Goal: Task Accomplishment & Management: Use online tool/utility

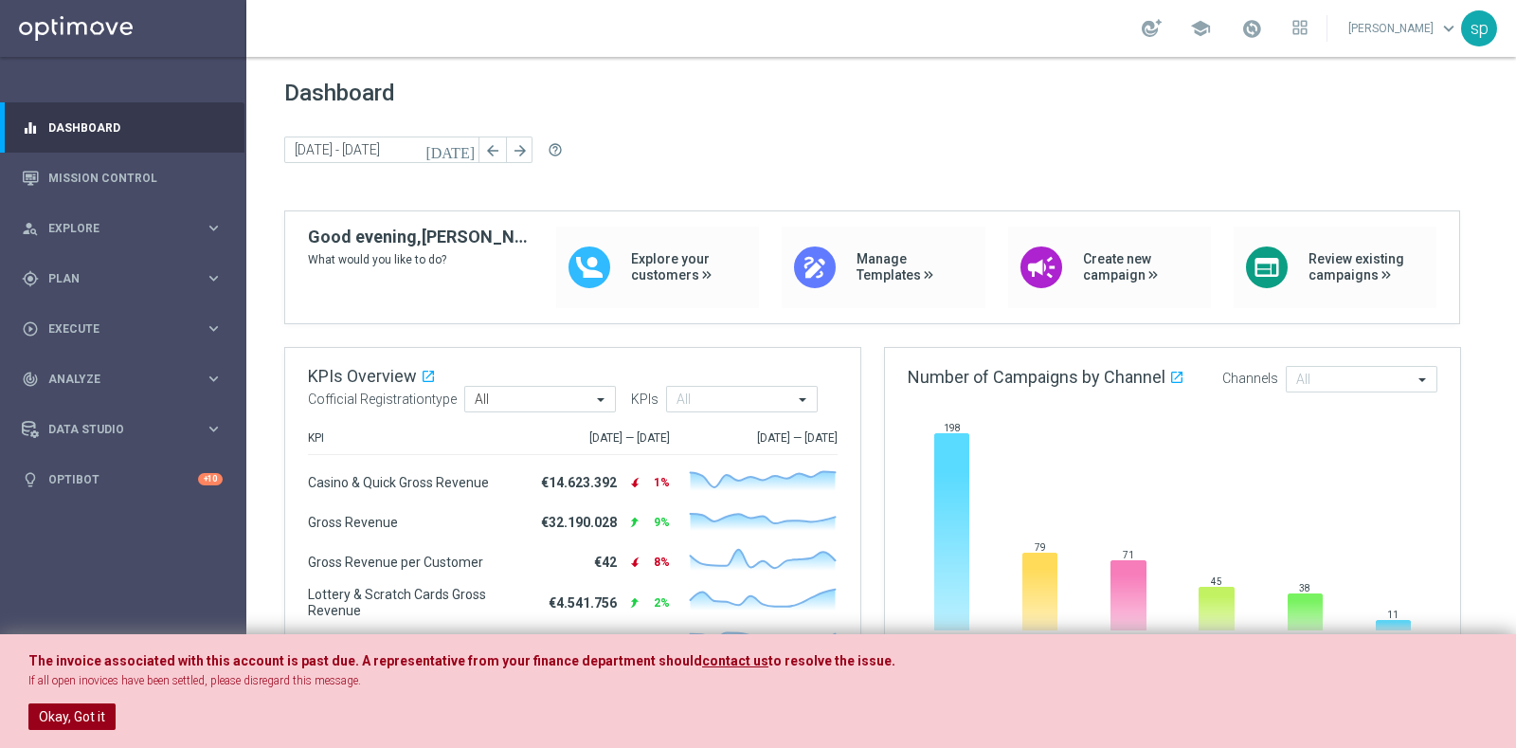
click at [102, 708] on button "Okay, Got it" at bounding box center [71, 716] width 87 height 27
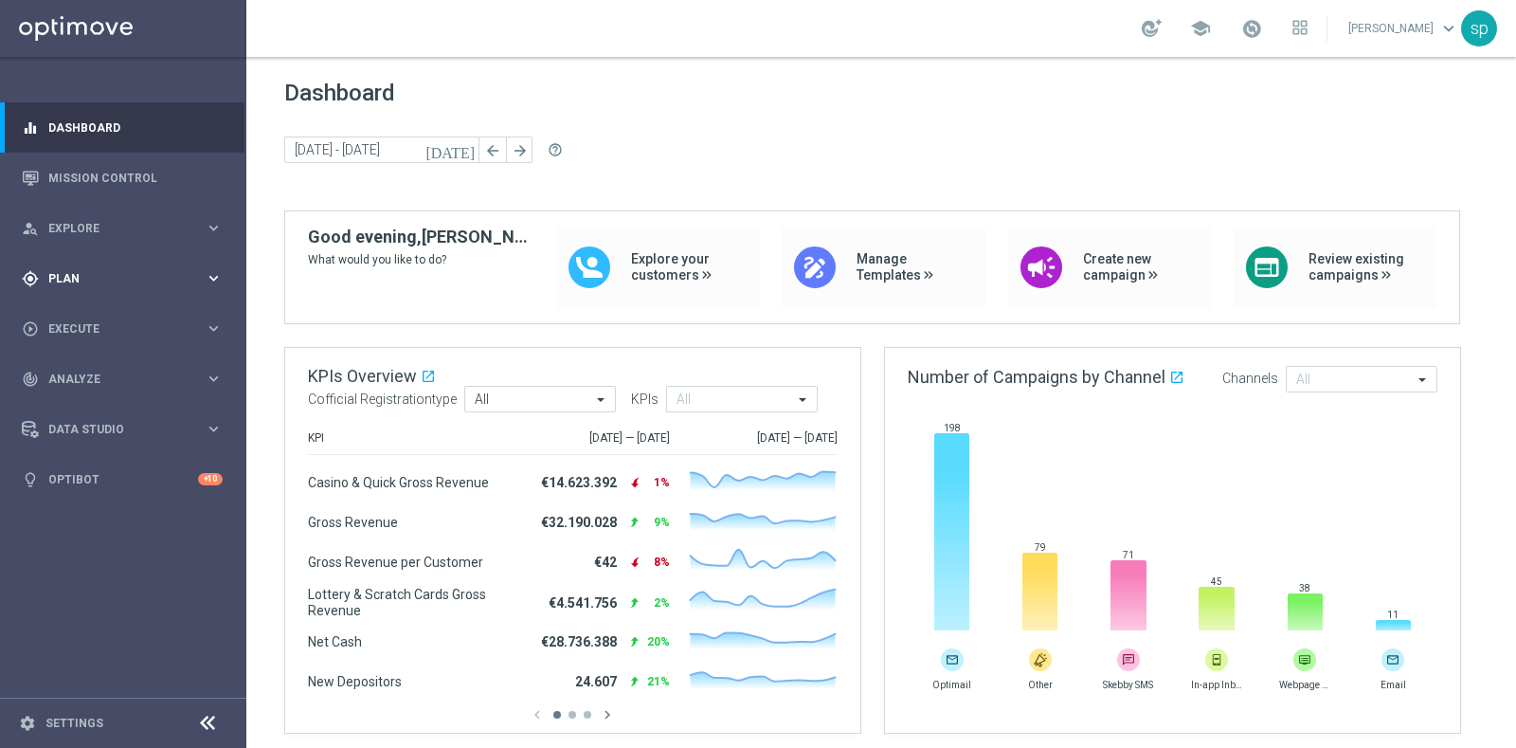
click at [68, 275] on span "Plan" at bounding box center [126, 278] width 156 height 11
click at [82, 318] on link "Target Groups" at bounding box center [123, 317] width 148 height 15
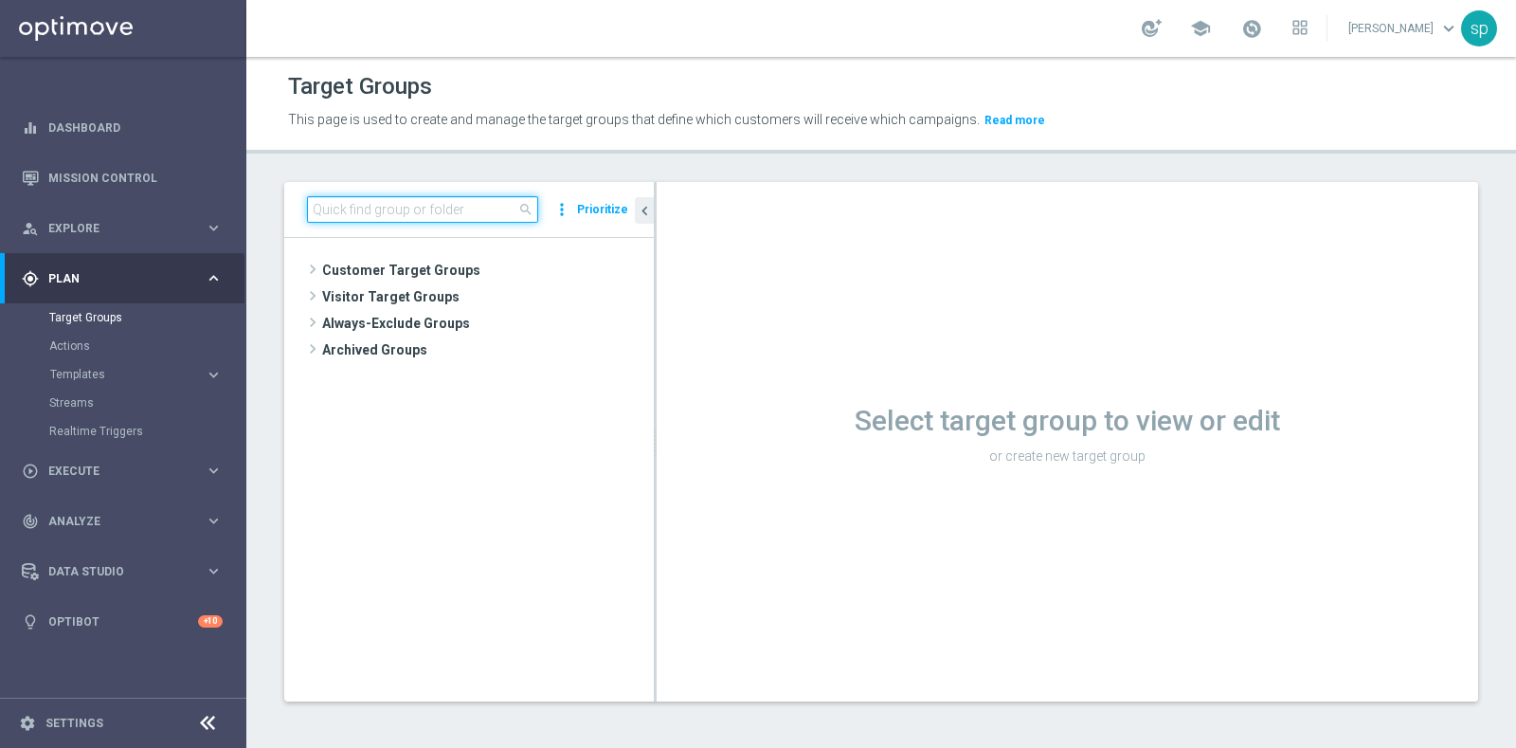
click at [470, 215] on input at bounding box center [422, 209] width 231 height 27
paste input "2025 TOP Silver Attivi last 30 gg_con bonus ratio 0-20%"
type input "2025 TOP Silver Attivi last 30 gg_con bonus ratio 0-20%"
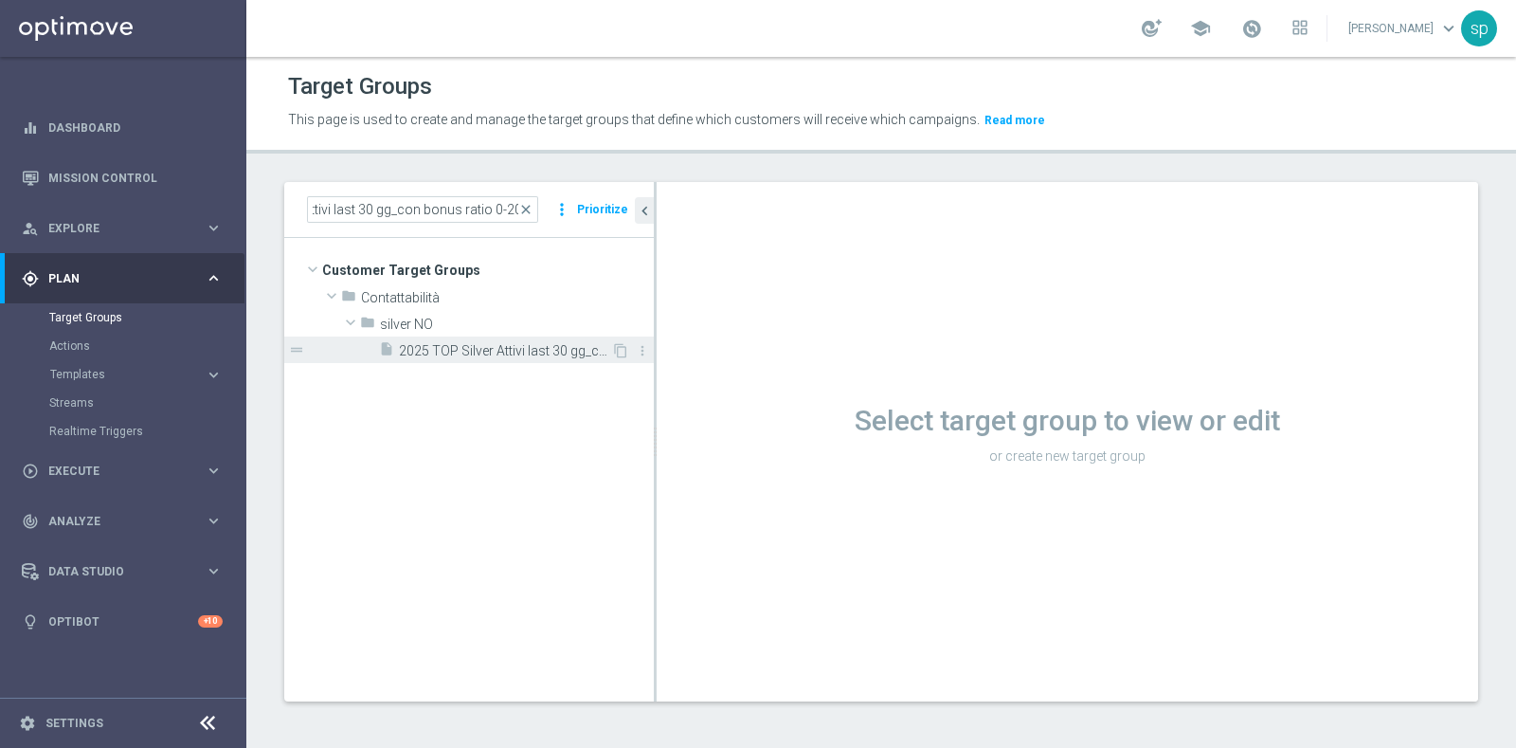
scroll to position [0, 0]
click at [497, 350] on span "2025 TOP Silver Attivi last 30 gg_con bonus ratio 0-20%" at bounding box center [505, 351] width 212 height 16
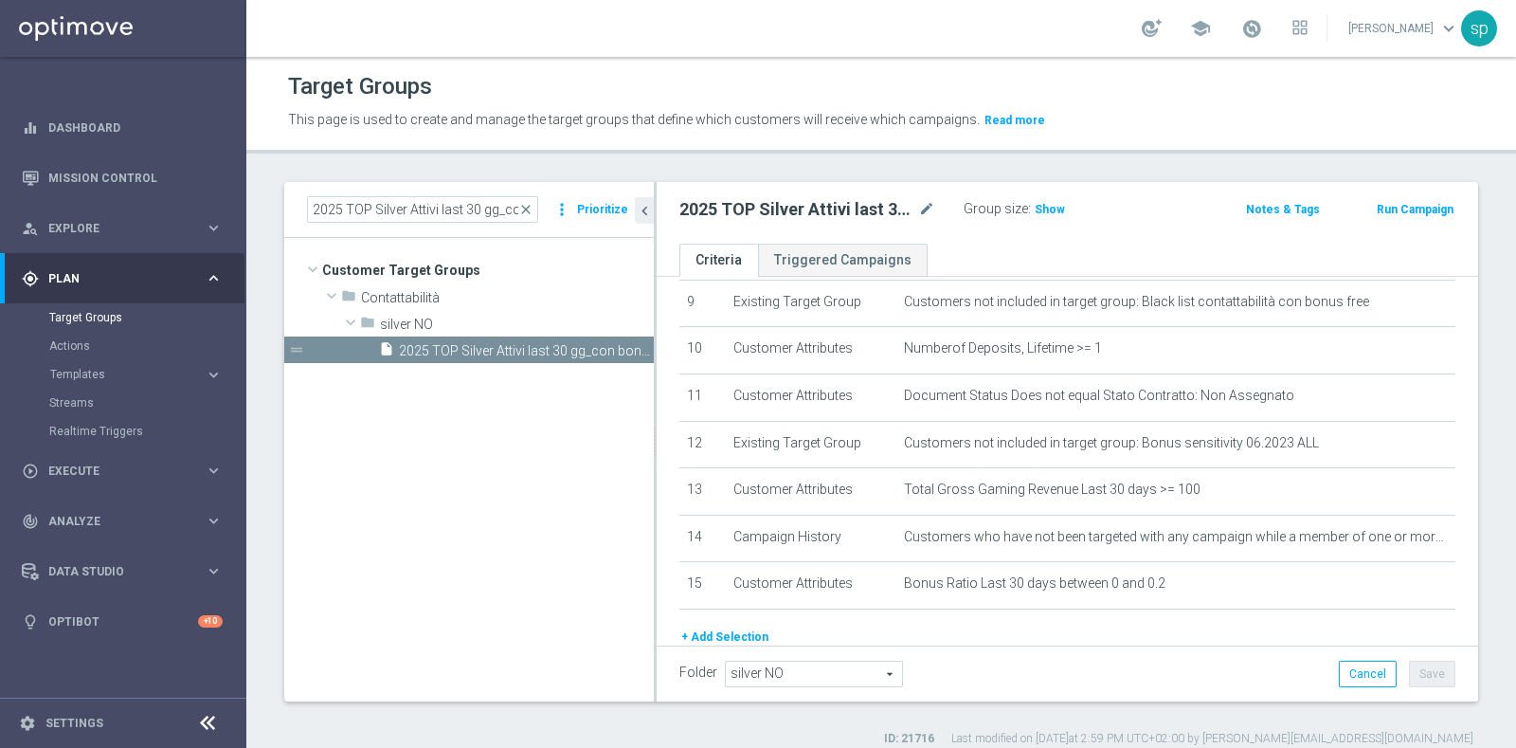
scroll to position [448, 0]
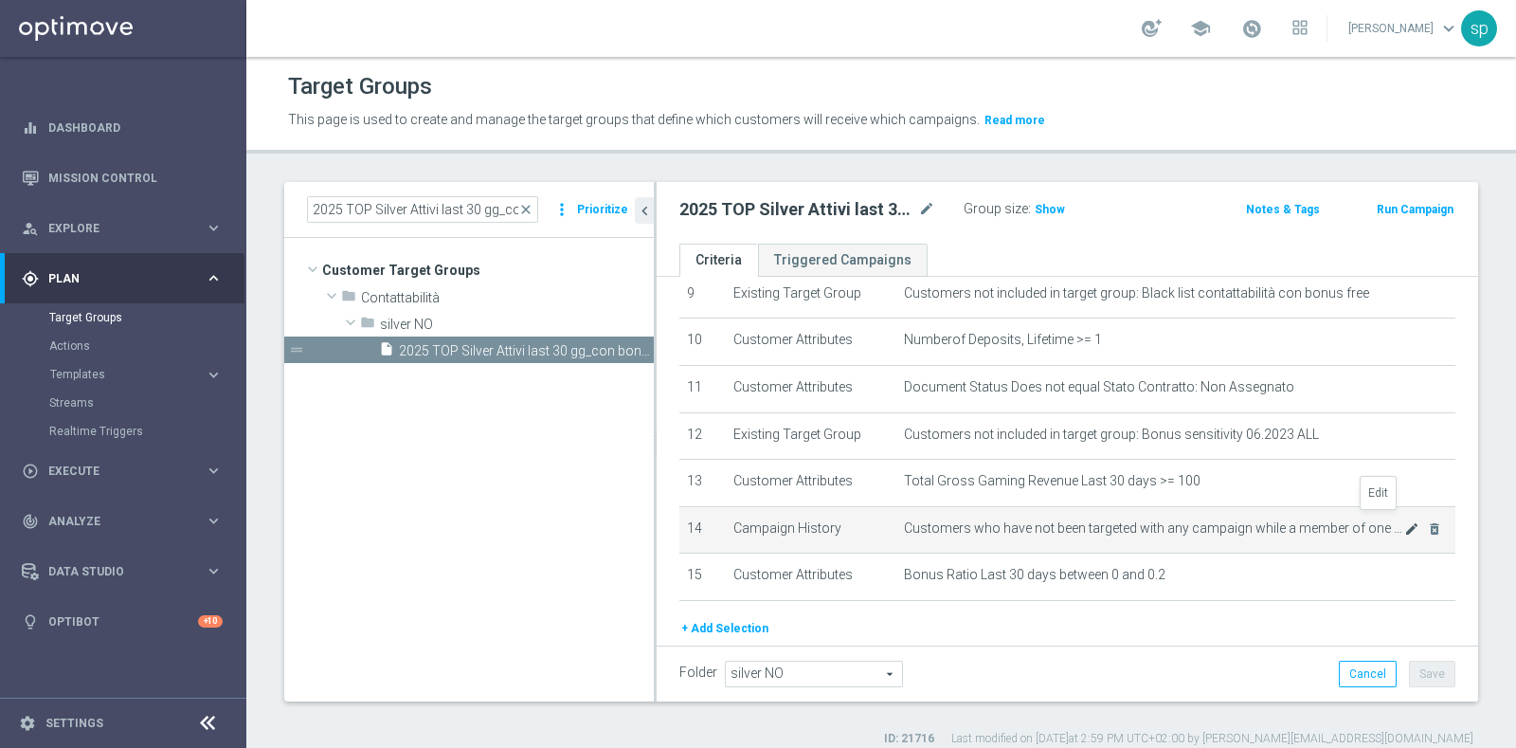
click at [1404, 521] on icon "mode_edit" at bounding box center [1411, 528] width 15 height 15
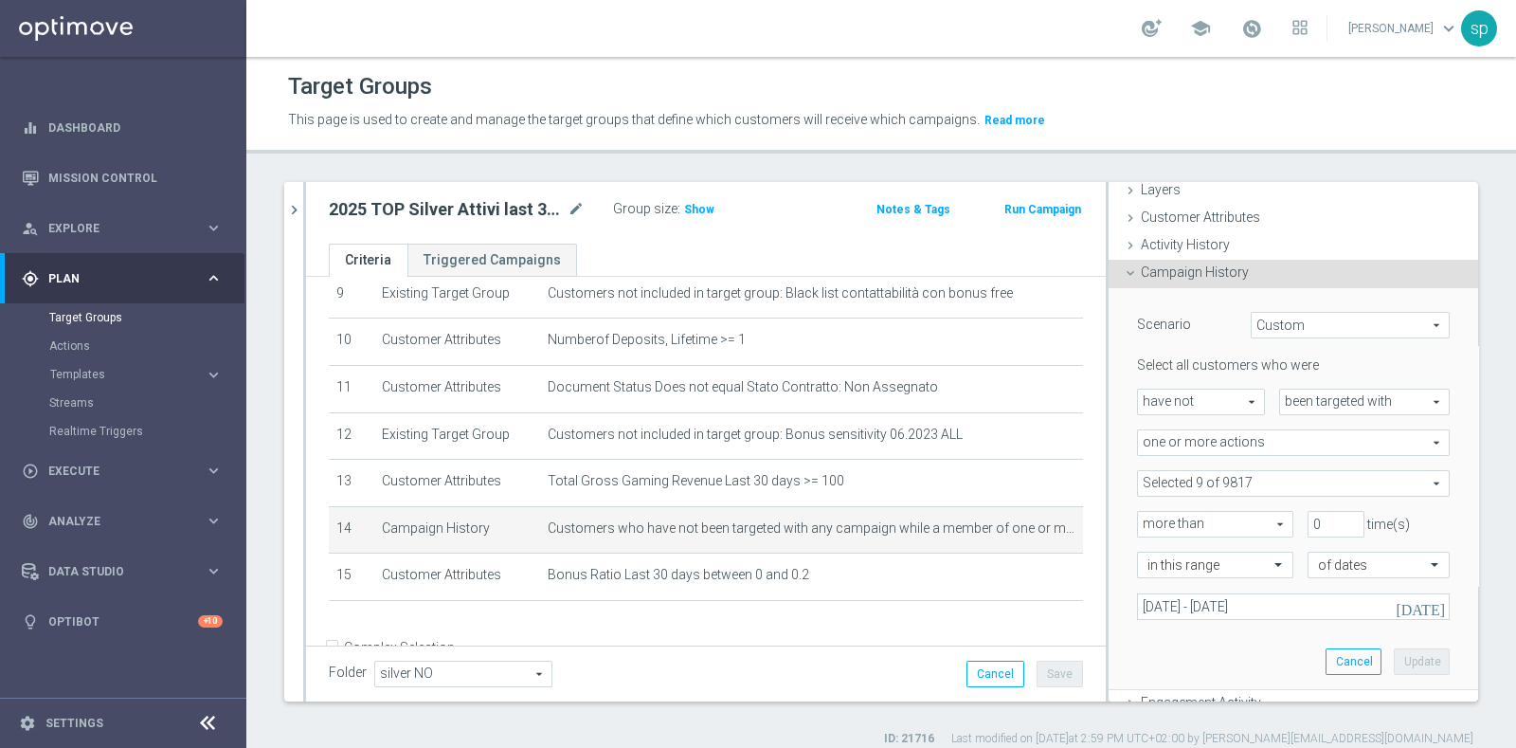
scroll to position [82, 0]
click at [1194, 476] on span at bounding box center [1293, 478] width 311 height 25
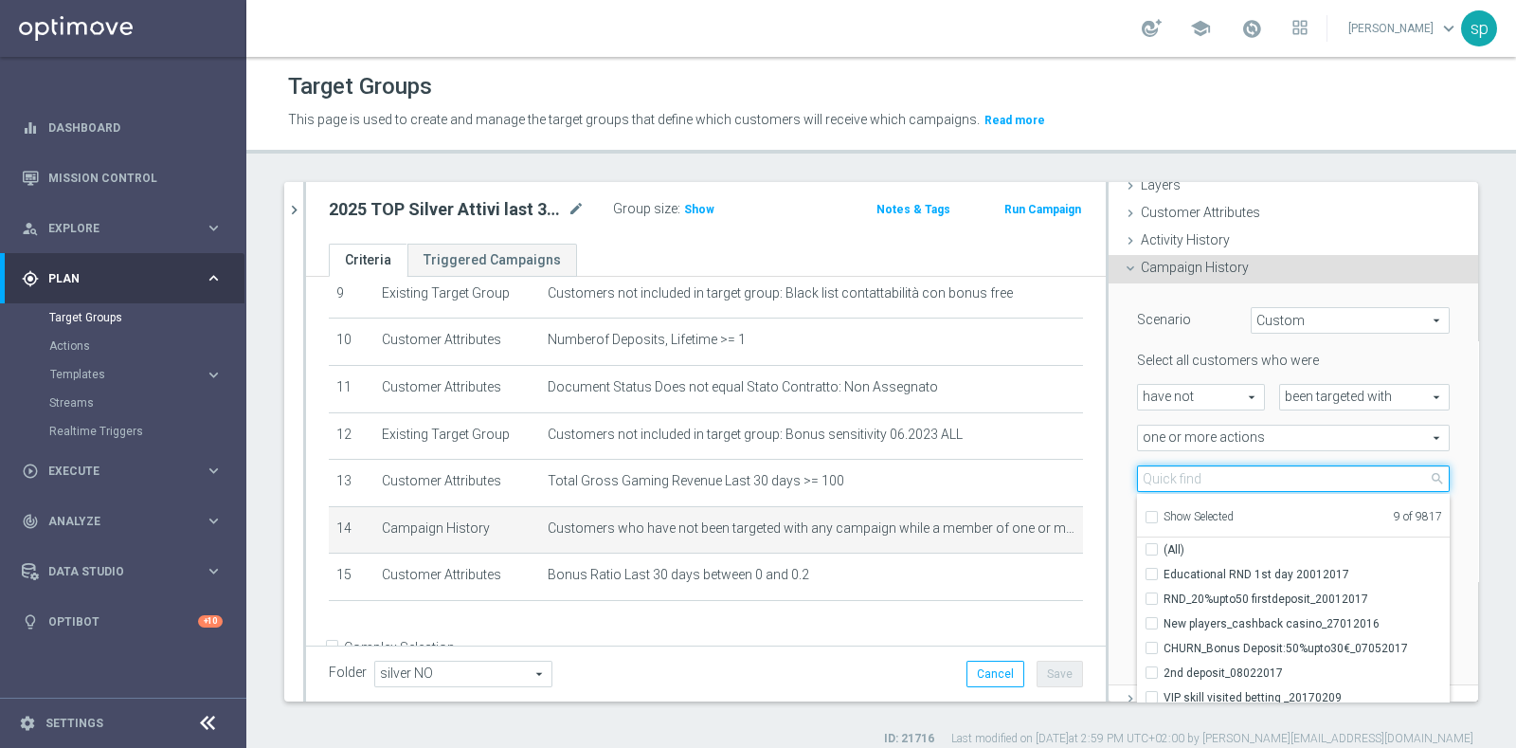
click at [1194, 476] on input "search" at bounding box center [1293, 478] width 313 height 27
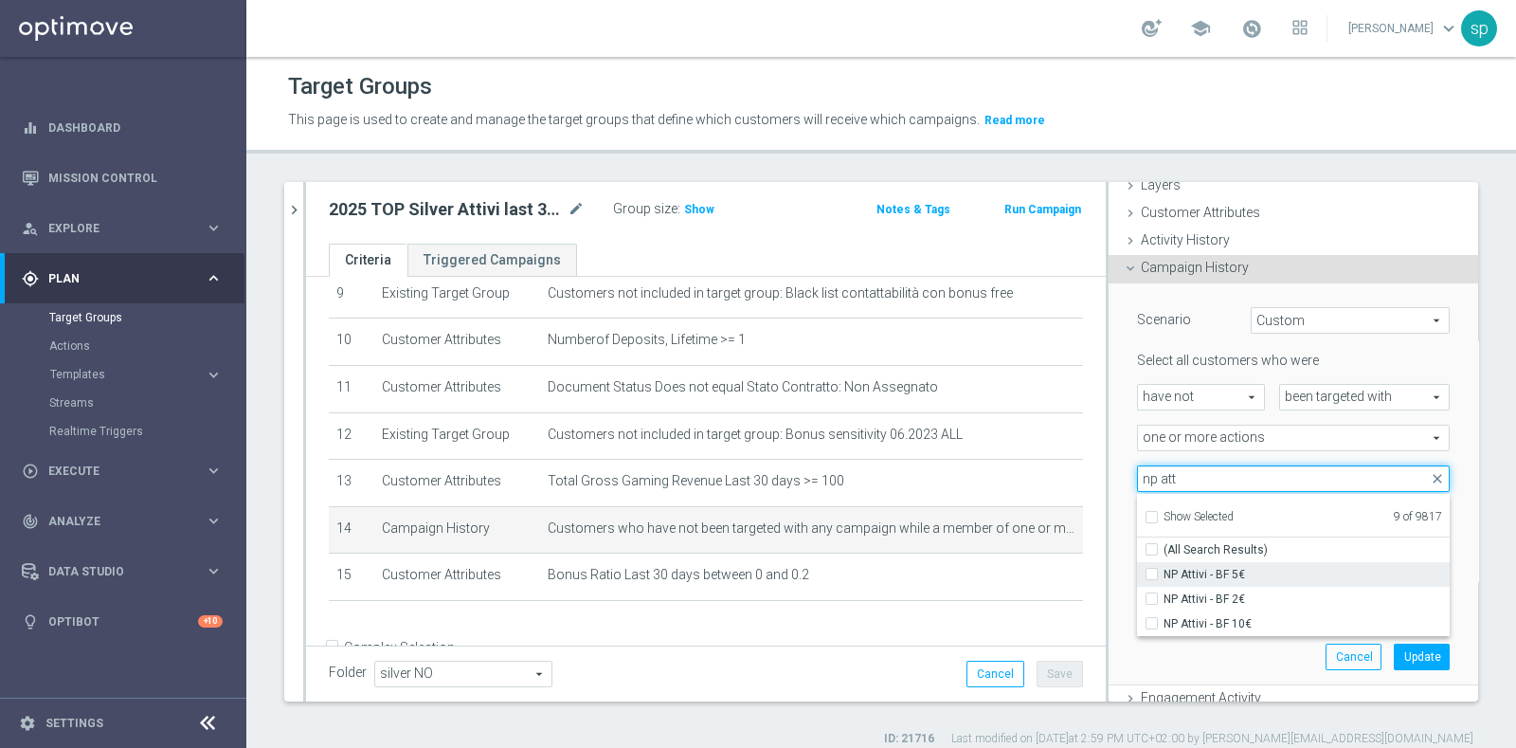
type input "np att"
click at [1241, 563] on label "NP Attivi - BF 5€" at bounding box center [1306, 574] width 286 height 25
click at [1163, 567] on input "NP Attivi - BF 5€" at bounding box center [1157, 573] width 12 height 12
checkbox input "true"
type input "Selected 10 of 9817"
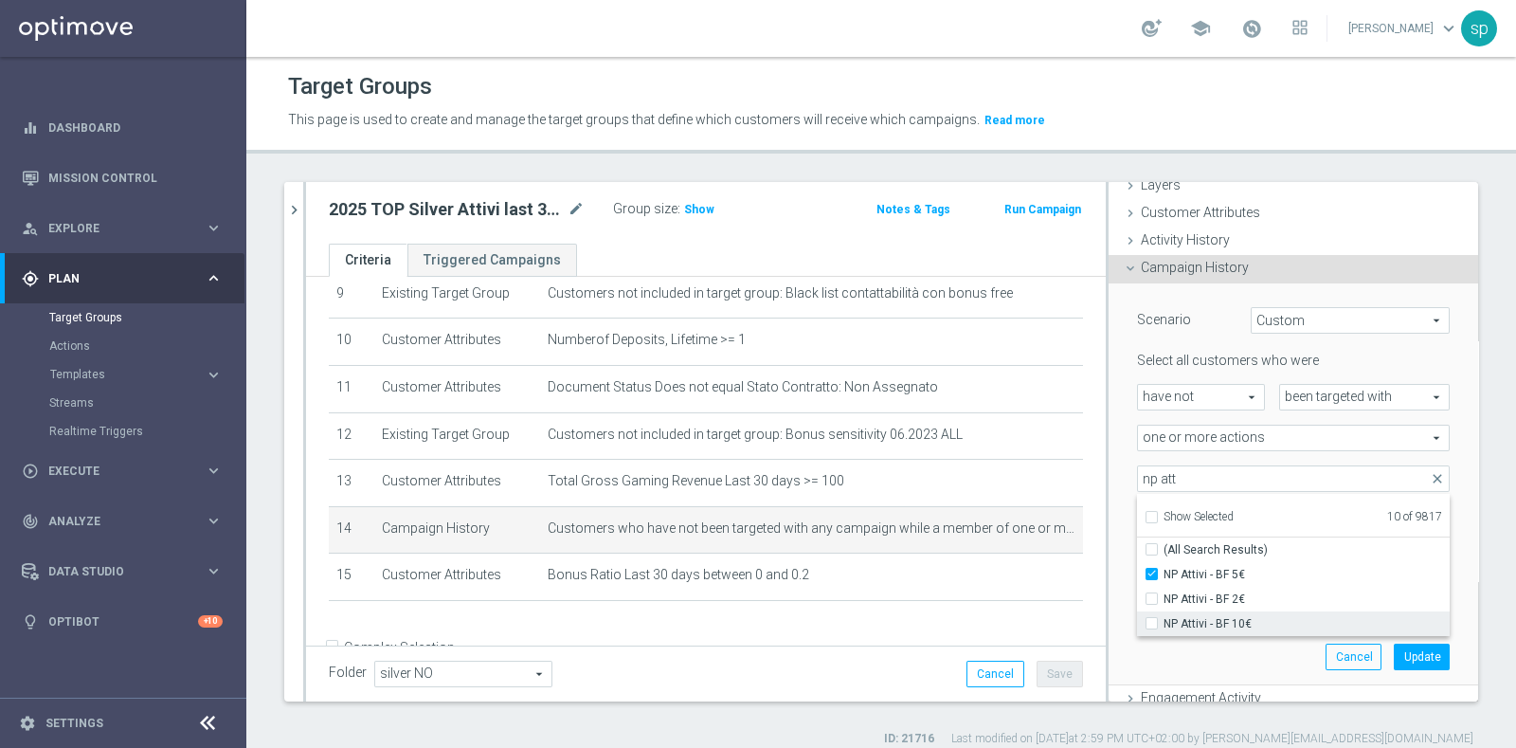
click at [1207, 617] on span "NP Attivi - BF 10€" at bounding box center [1306, 623] width 286 height 15
click at [1163, 617] on input "NP Attivi - BF 10€" at bounding box center [1157, 623] width 12 height 12
checkbox input "true"
type input "Selected 11 of 9817"
click at [1179, 586] on label "NP Attivi - BF 2€" at bounding box center [1306, 598] width 286 height 25
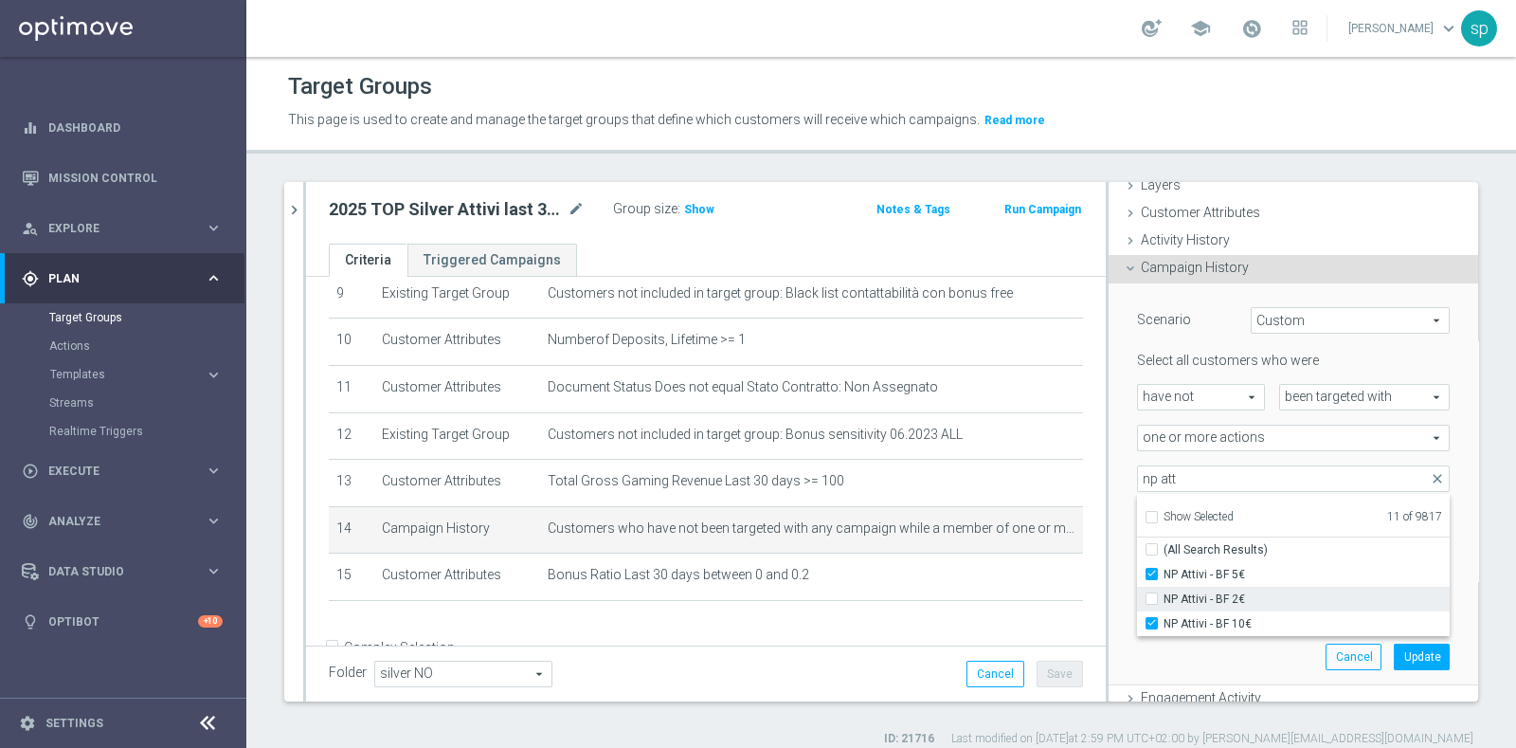
click at [1163, 592] on input "NP Attivi - BF 2€" at bounding box center [1157, 598] width 12 height 12
checkbox input "true"
type input "Selected 12 of 9817"
click at [1108, 452] on div "Scenario Custom Custom arrow_drop_down search Select all customers who were hav…" at bounding box center [1292, 484] width 369 height 403
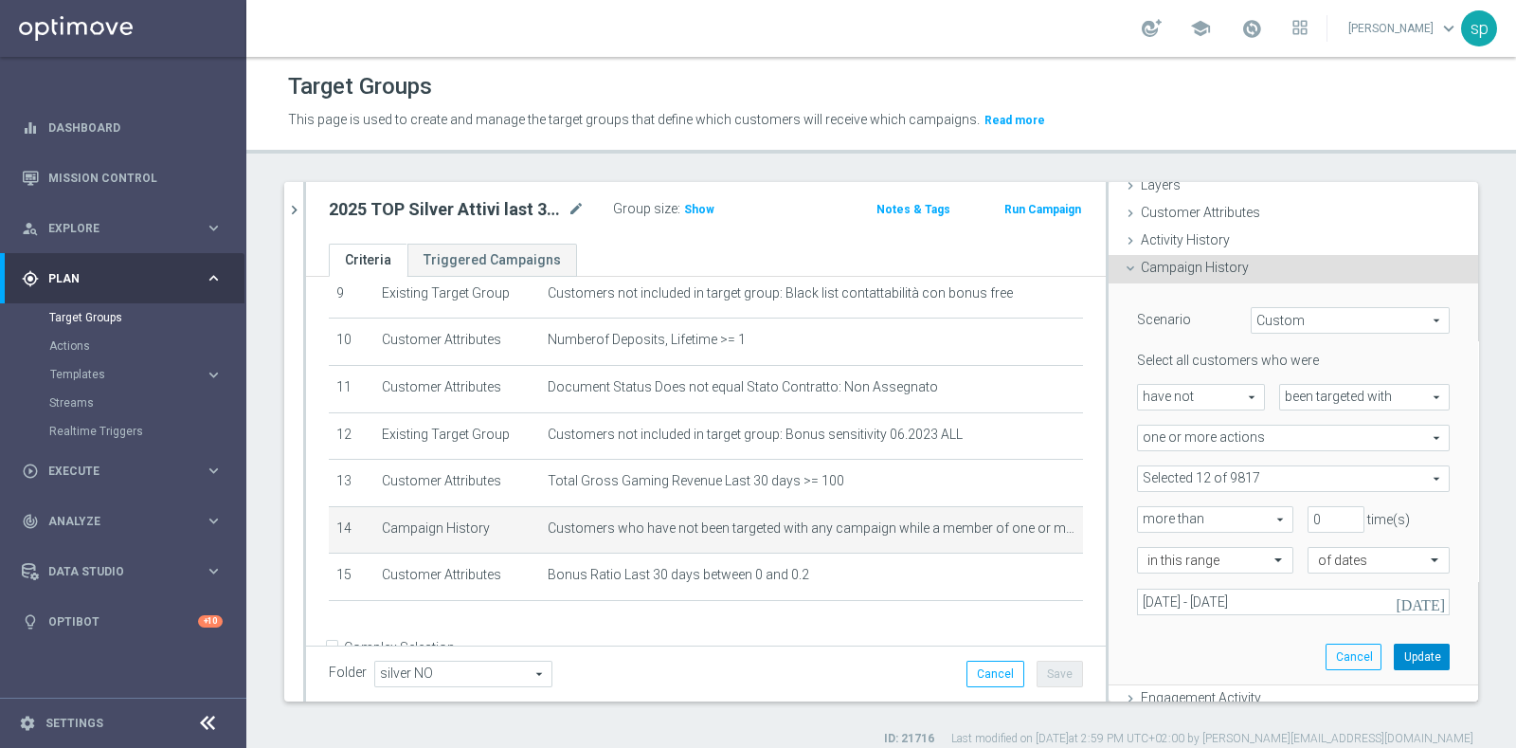
click at [1394, 643] on button "Update" at bounding box center [1422, 656] width 56 height 27
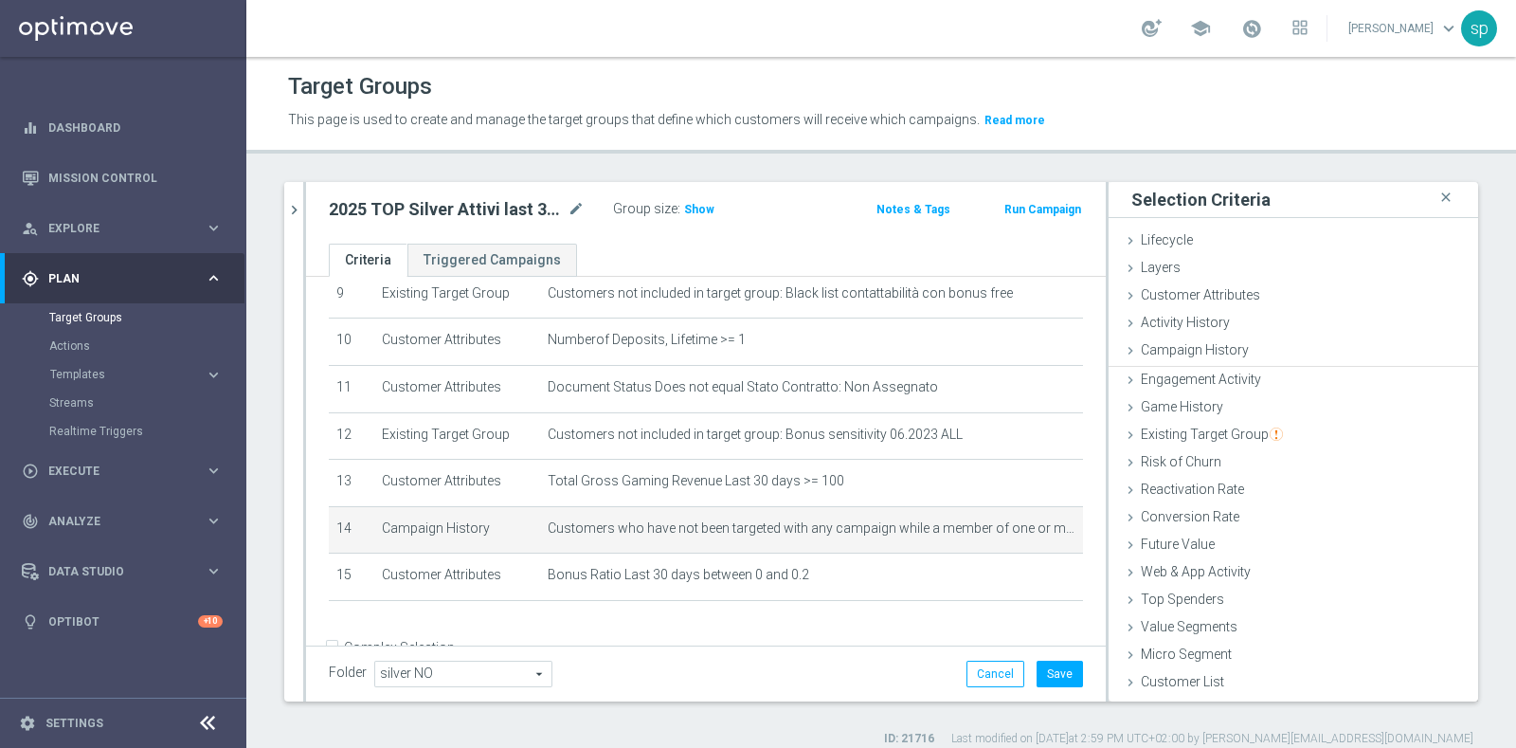
scroll to position [0, 0]
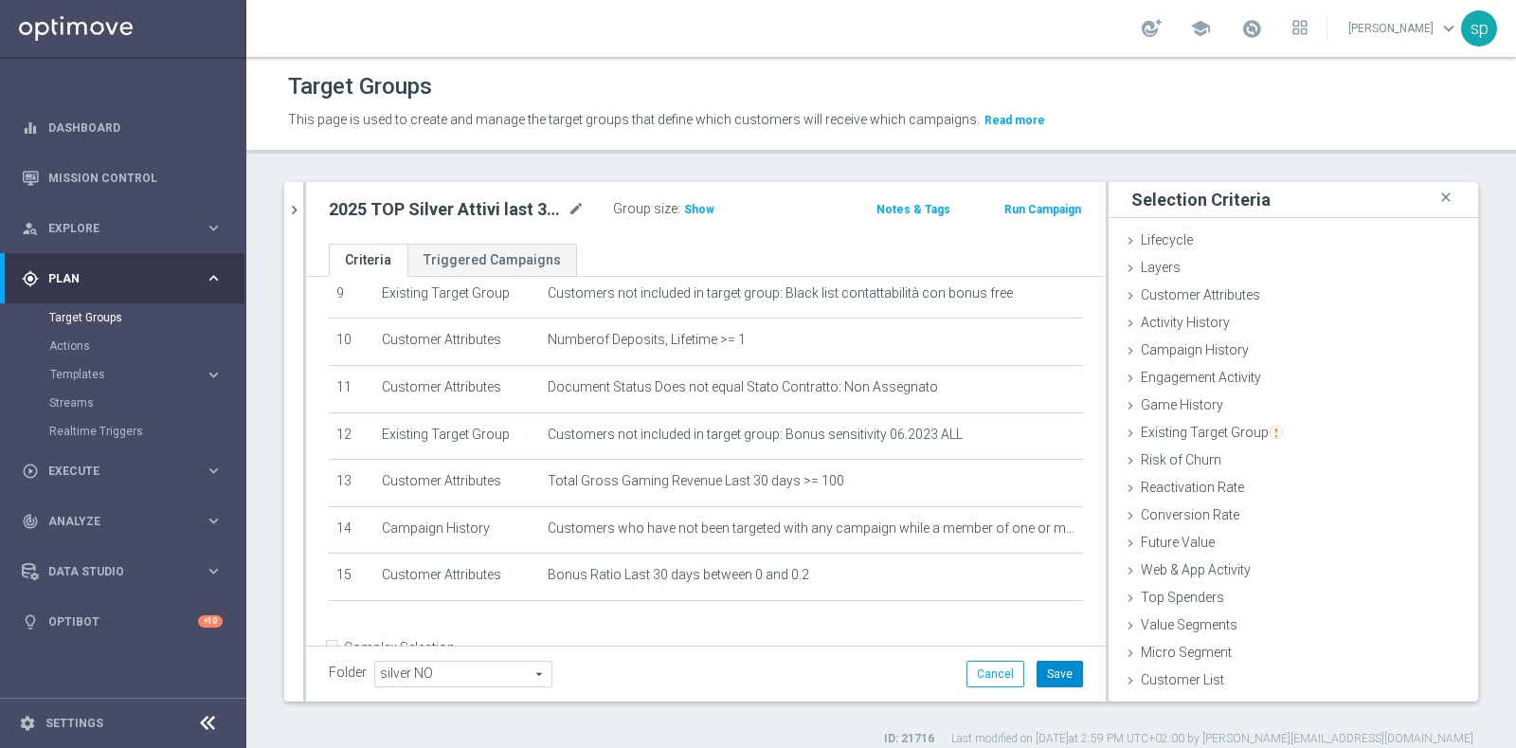
click at [1050, 670] on button "Save" at bounding box center [1059, 673] width 46 height 27
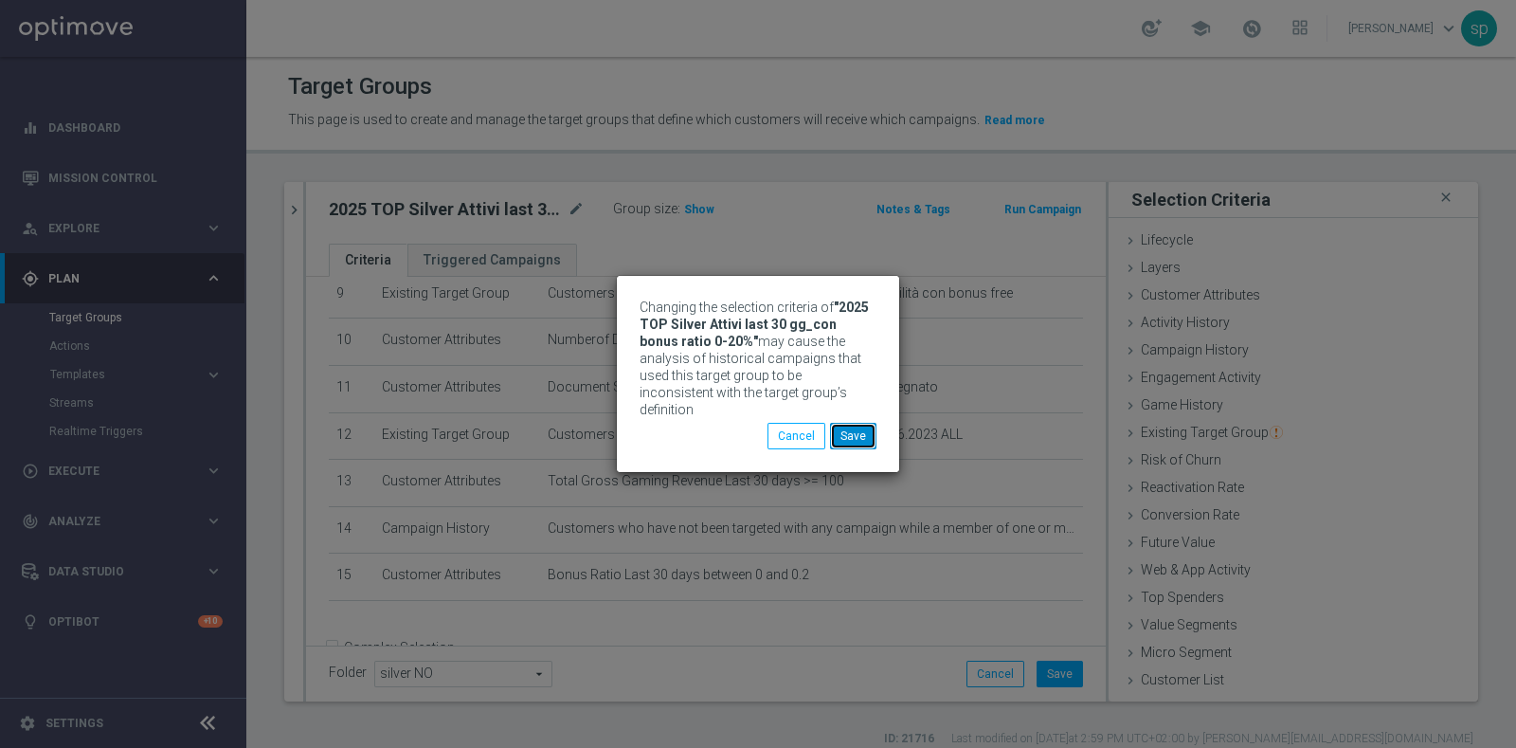
click at [850, 423] on button "Save" at bounding box center [853, 436] width 46 height 27
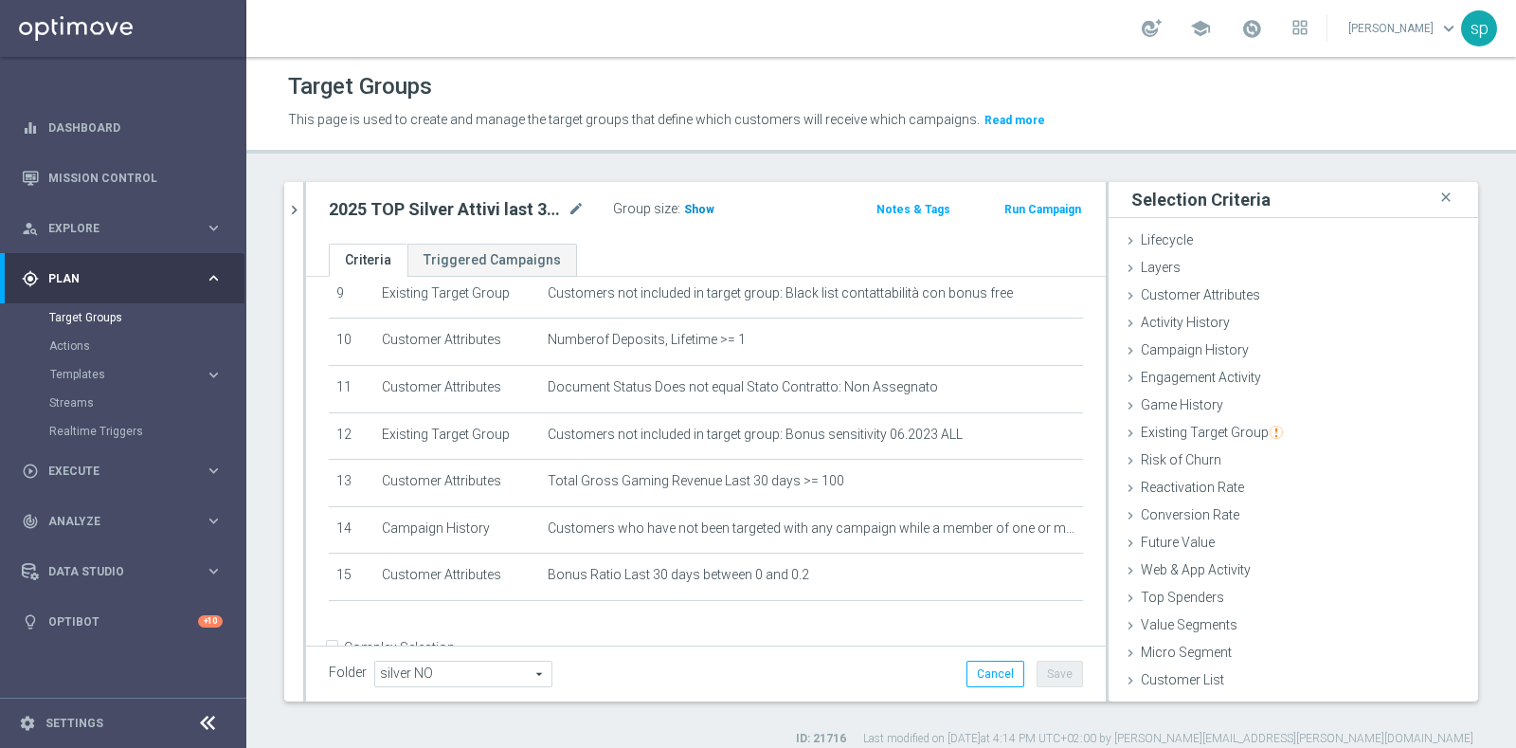
click at [688, 212] on span "Show" at bounding box center [699, 209] width 30 height 13
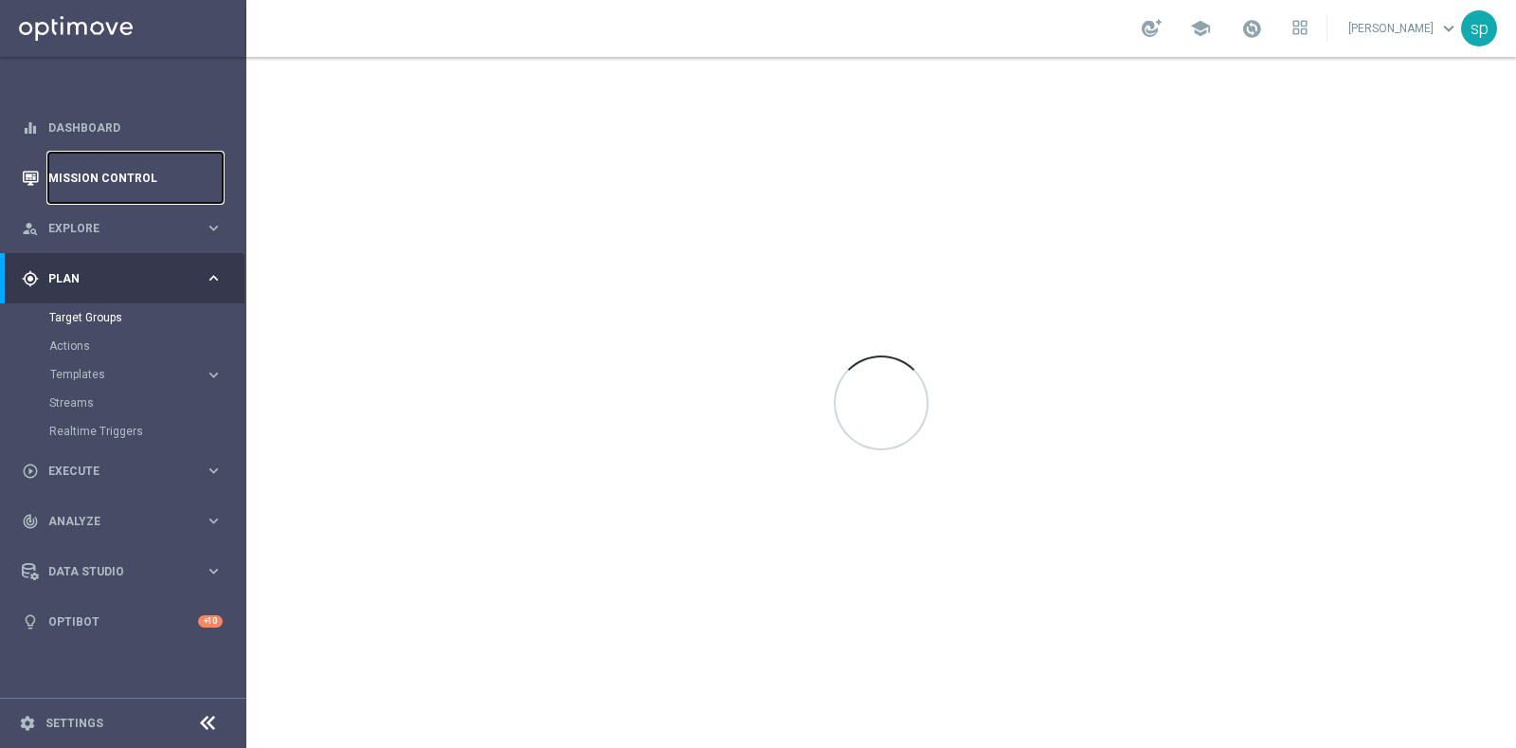
click at [96, 172] on link "Mission Control" at bounding box center [135, 178] width 174 height 50
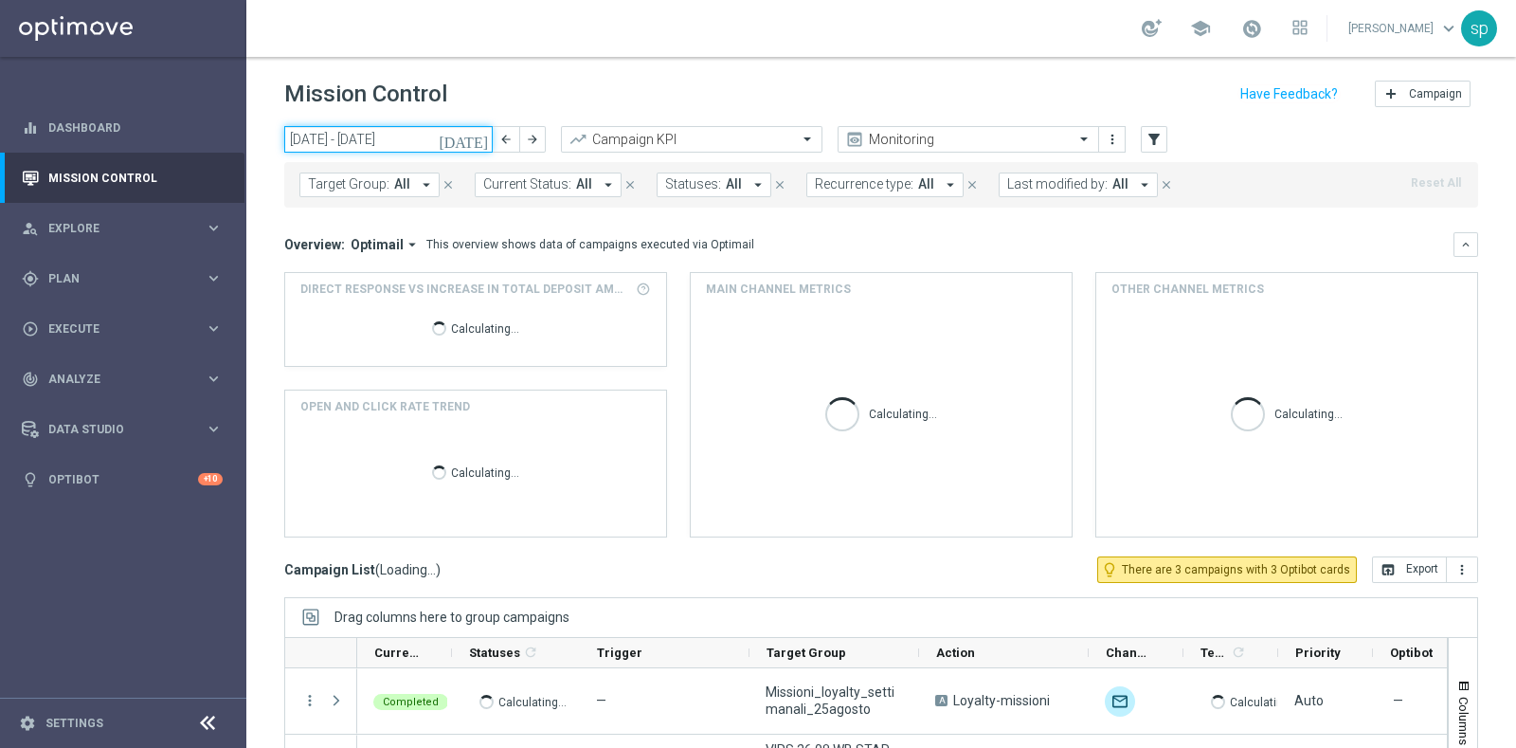
click at [385, 132] on input "[DATE] - [DATE]" at bounding box center [388, 139] width 208 height 27
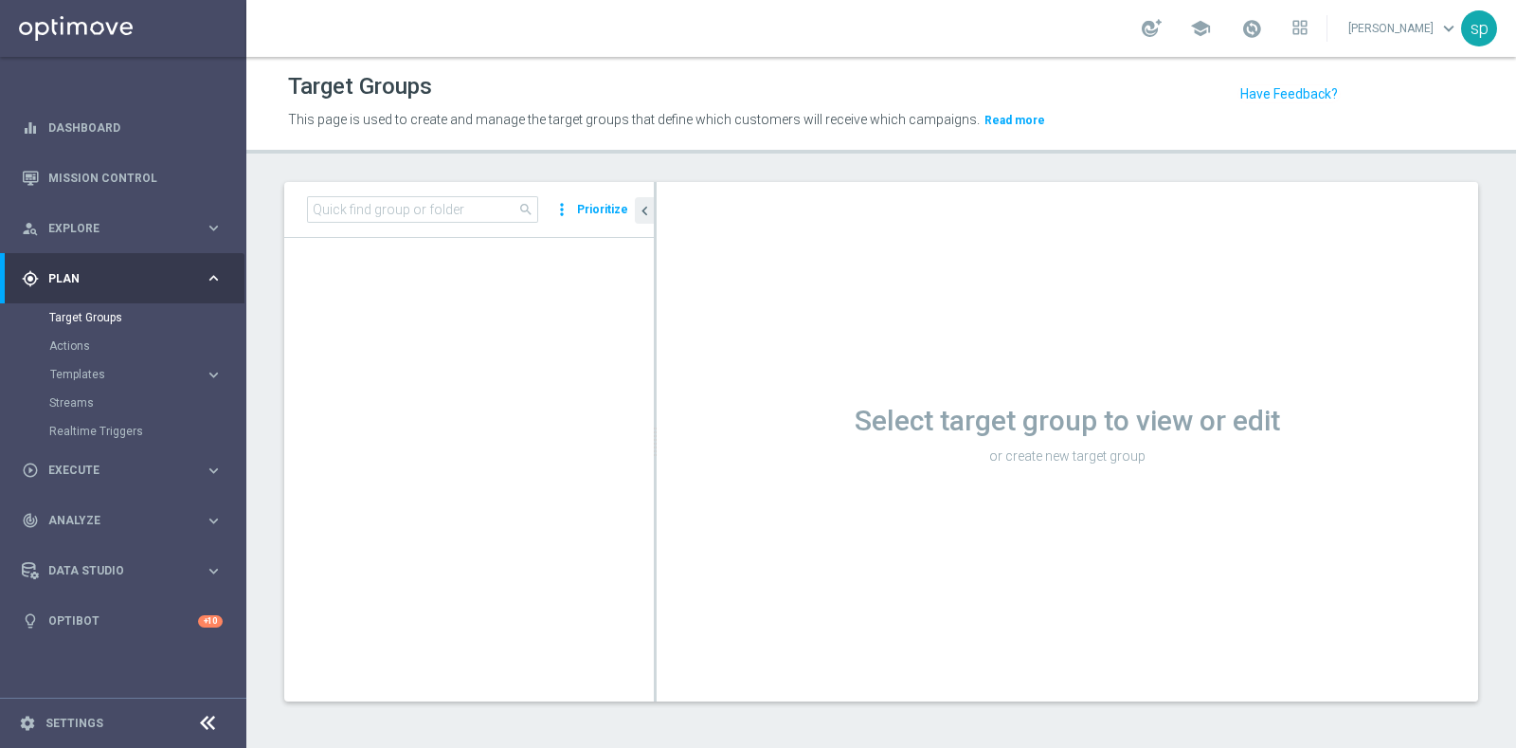
click at [327, 305] on div at bounding box center [478, 306] width 351 height 99
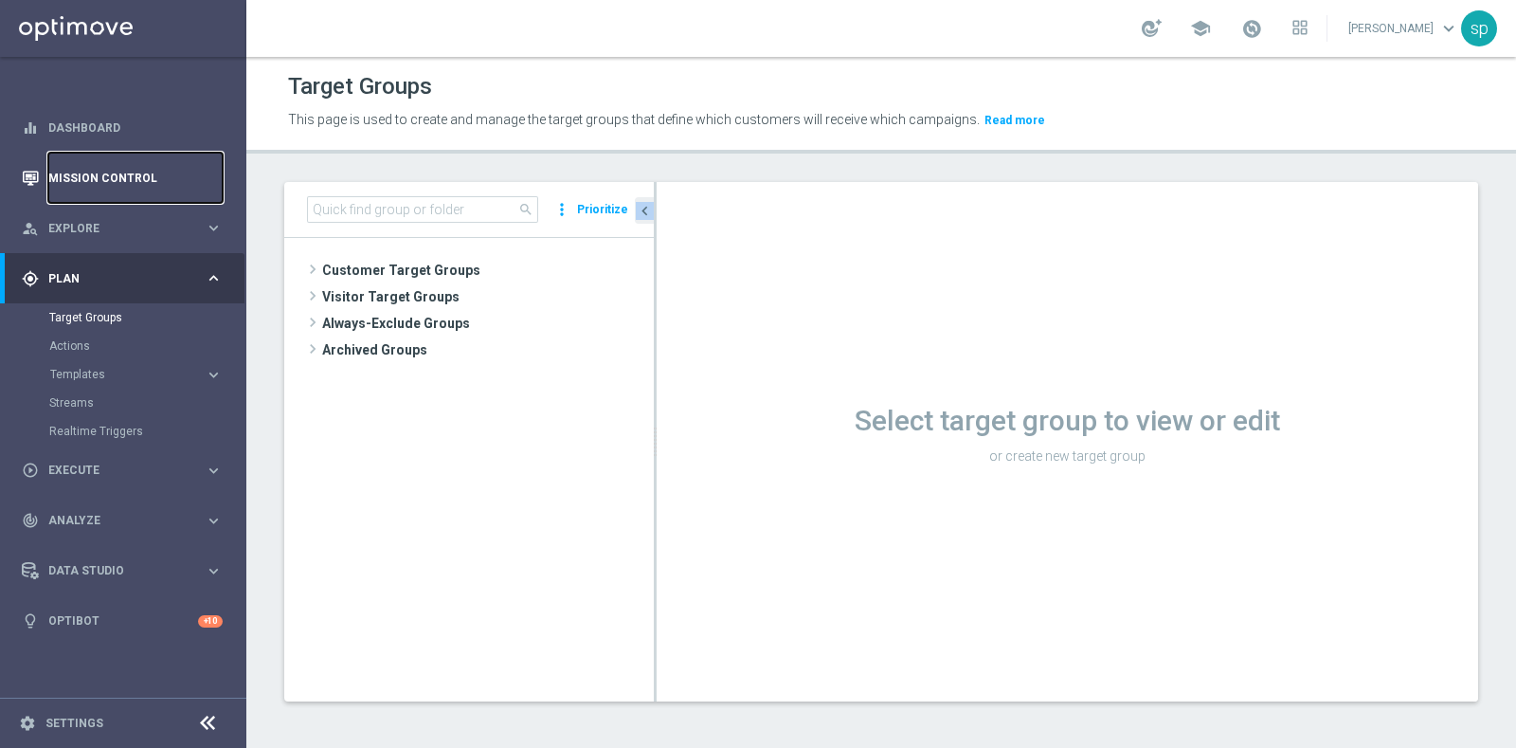
click at [89, 179] on link "Mission Control" at bounding box center [135, 178] width 174 height 50
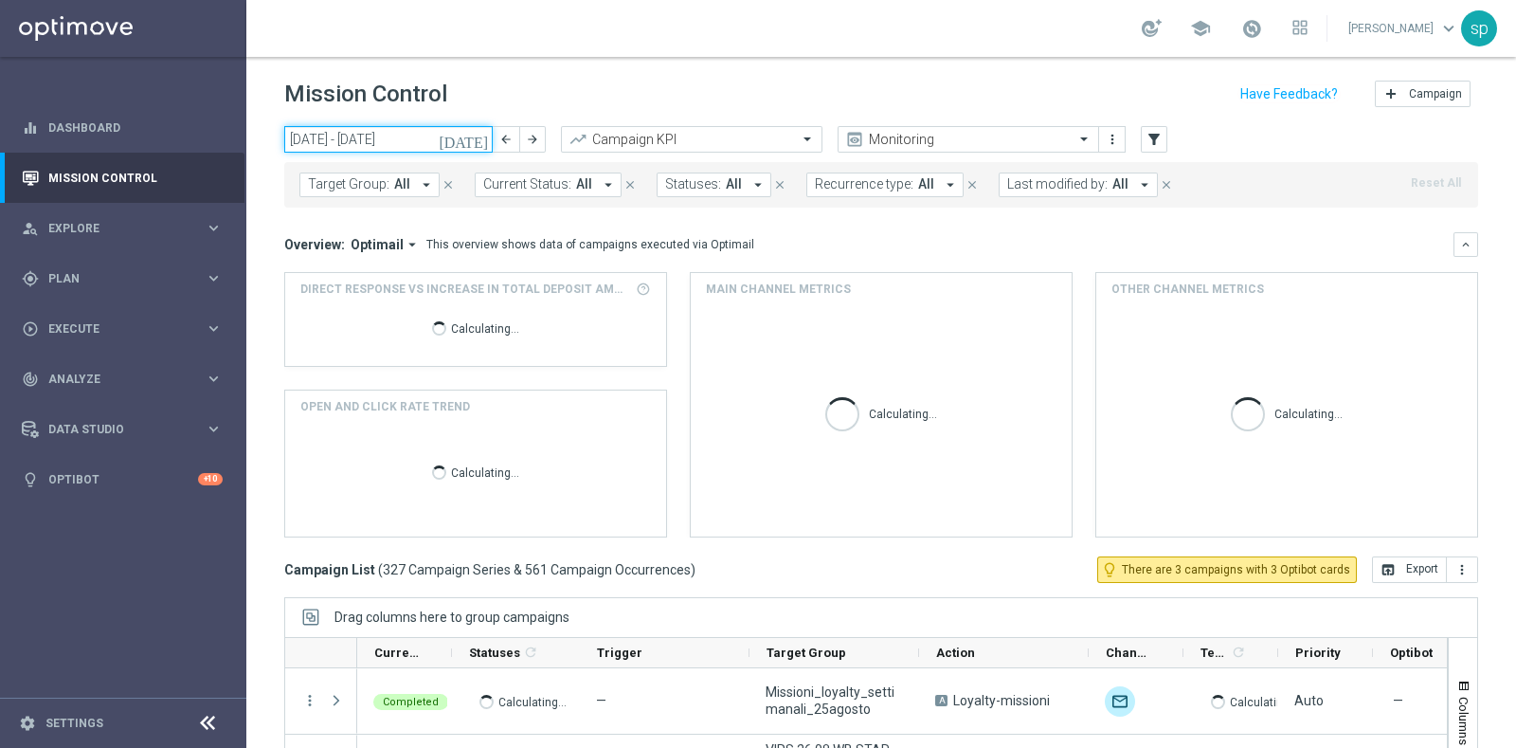
click at [350, 136] on input "[DATE] - [DATE]" at bounding box center [388, 139] width 208 height 27
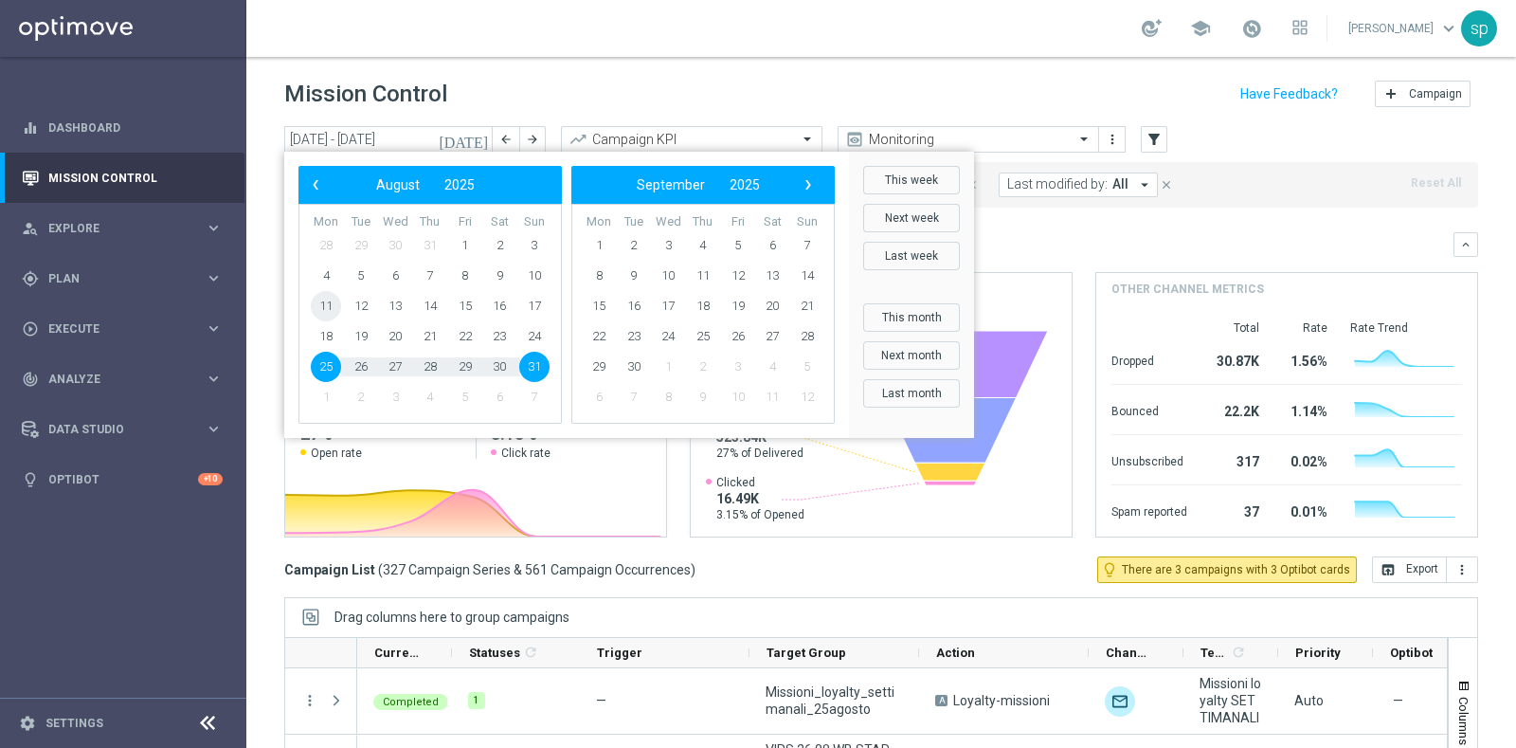
click at [328, 315] on span "11" at bounding box center [326, 306] width 30 height 30
type input "[DATE] - [DATE]"
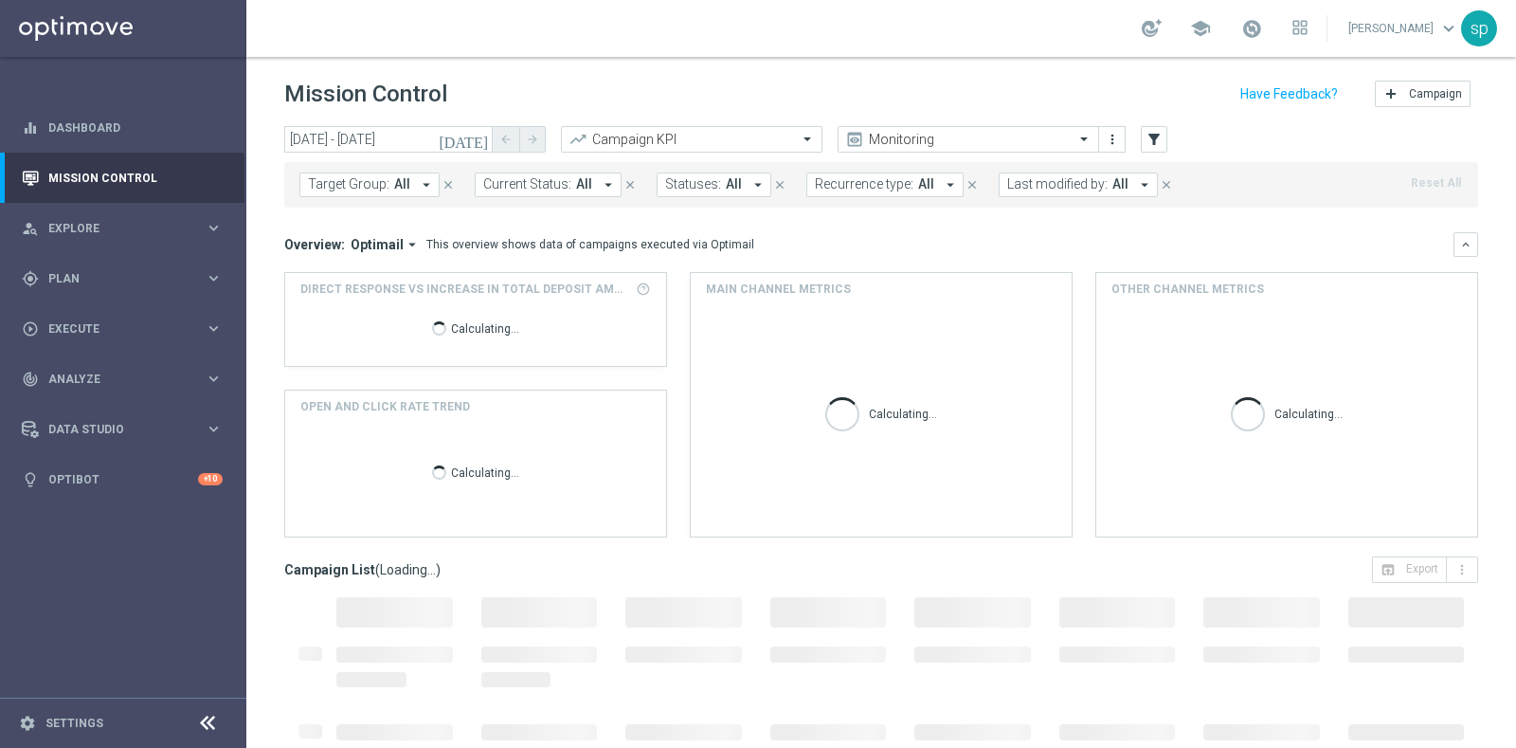
click at [366, 177] on span "Target Group:" at bounding box center [348, 184] width 81 height 16
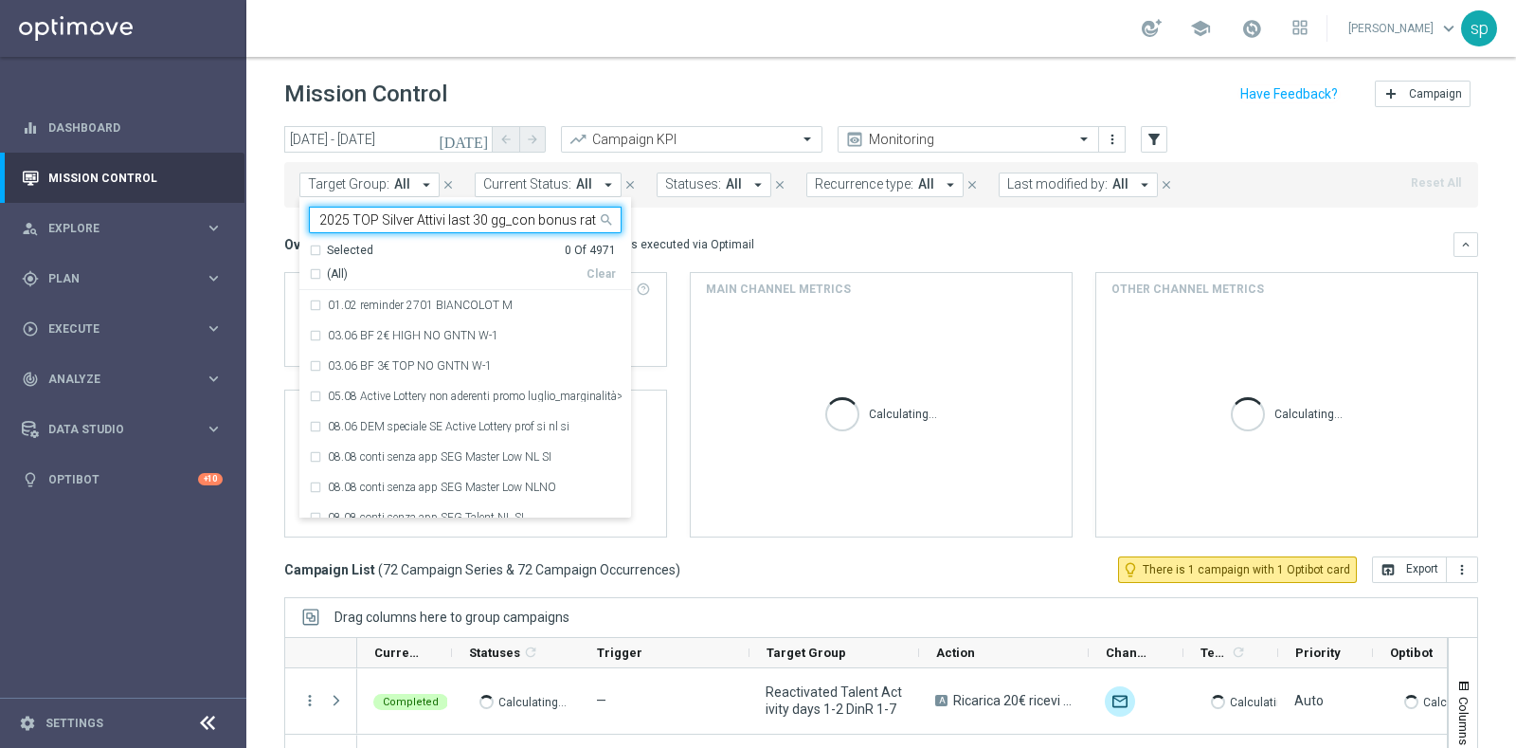
scroll to position [0, 41]
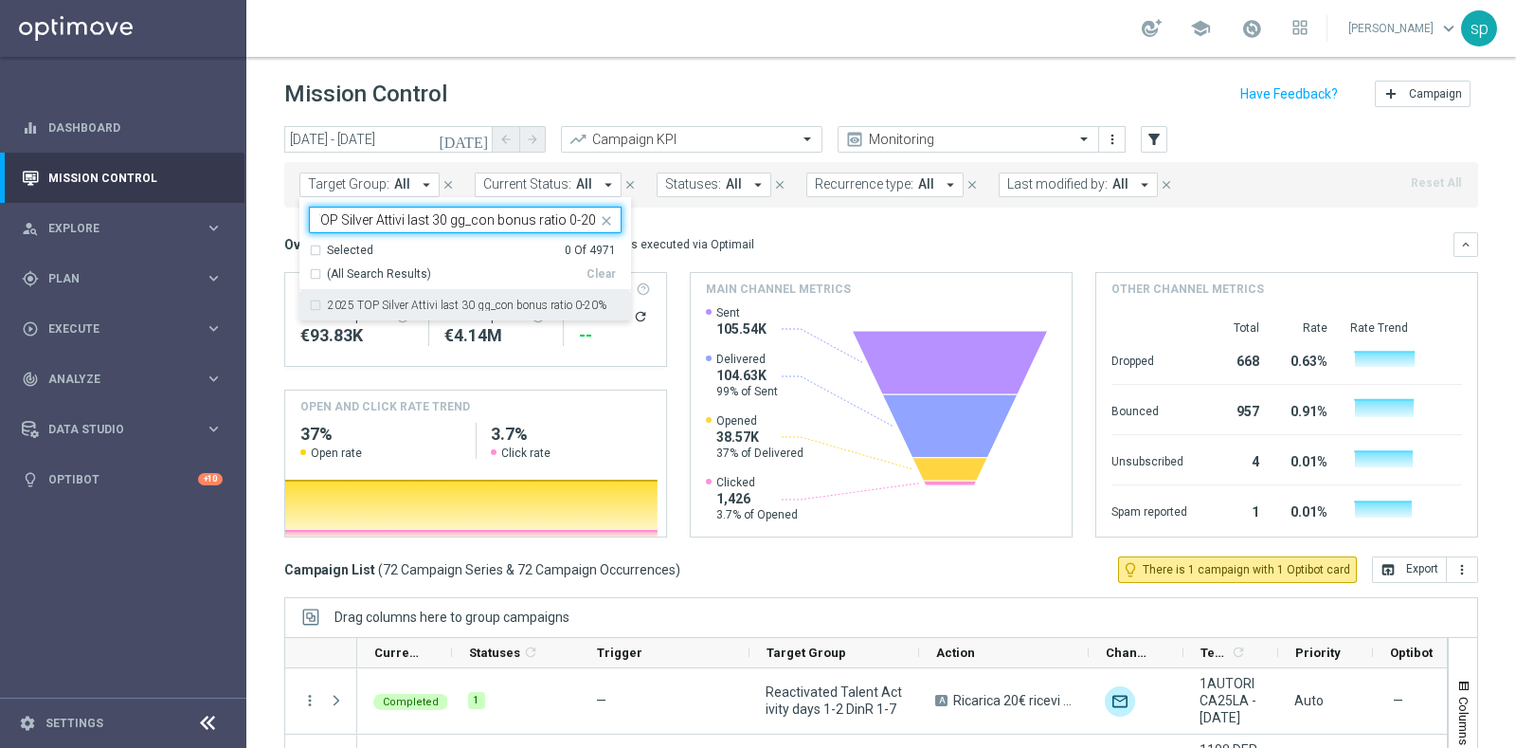
click at [474, 306] on label "2025 TOP Silver Attivi last 30 gg_con bonus ratio 0-20%" at bounding box center [467, 304] width 279 height 11
type input "2025 TOP Silver Attivi last 30 gg_con bonus ratio 0-20%"
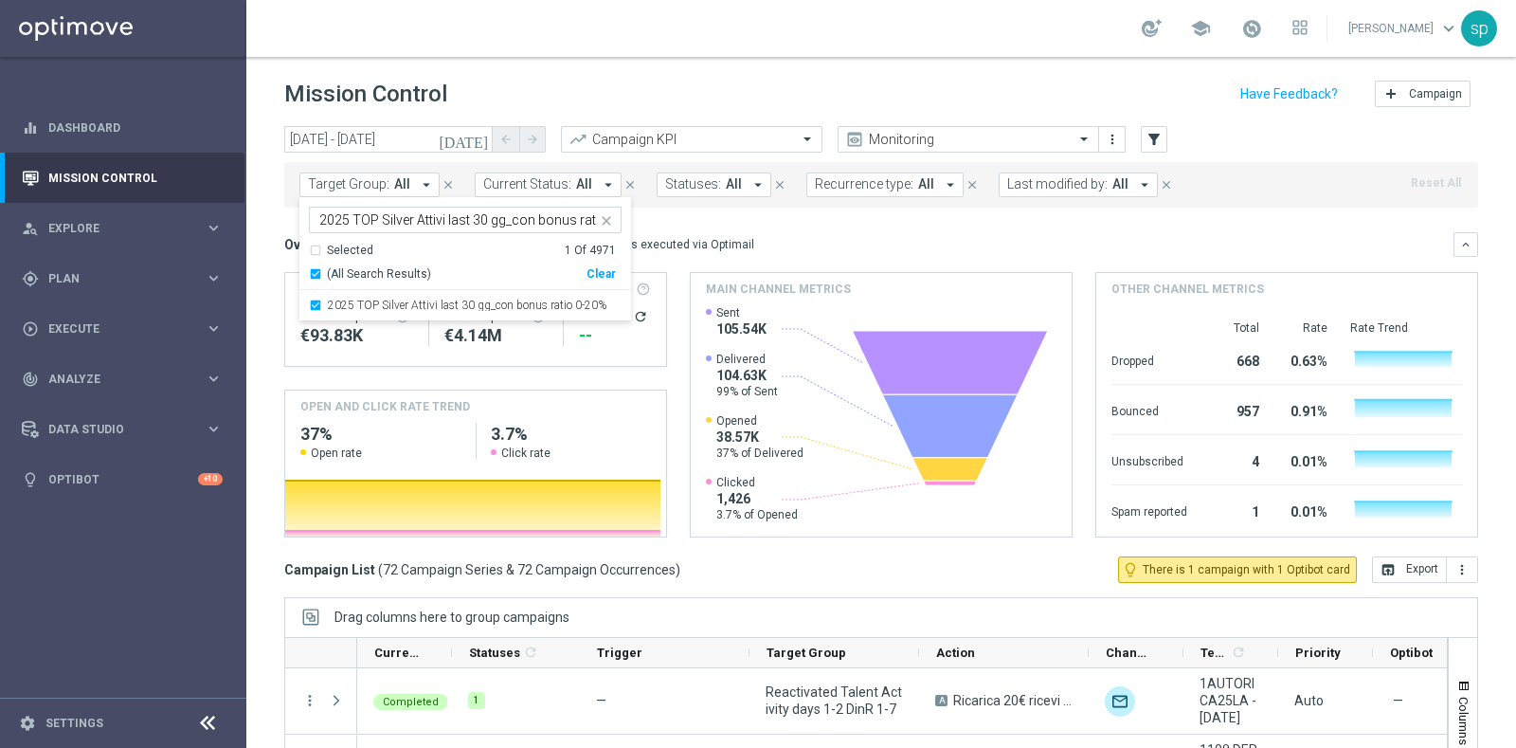
click at [821, 226] on mini-dashboard "Overview: Optimail arrow_drop_down This overview shows data of campaigns execut…" at bounding box center [881, 381] width 1194 height 349
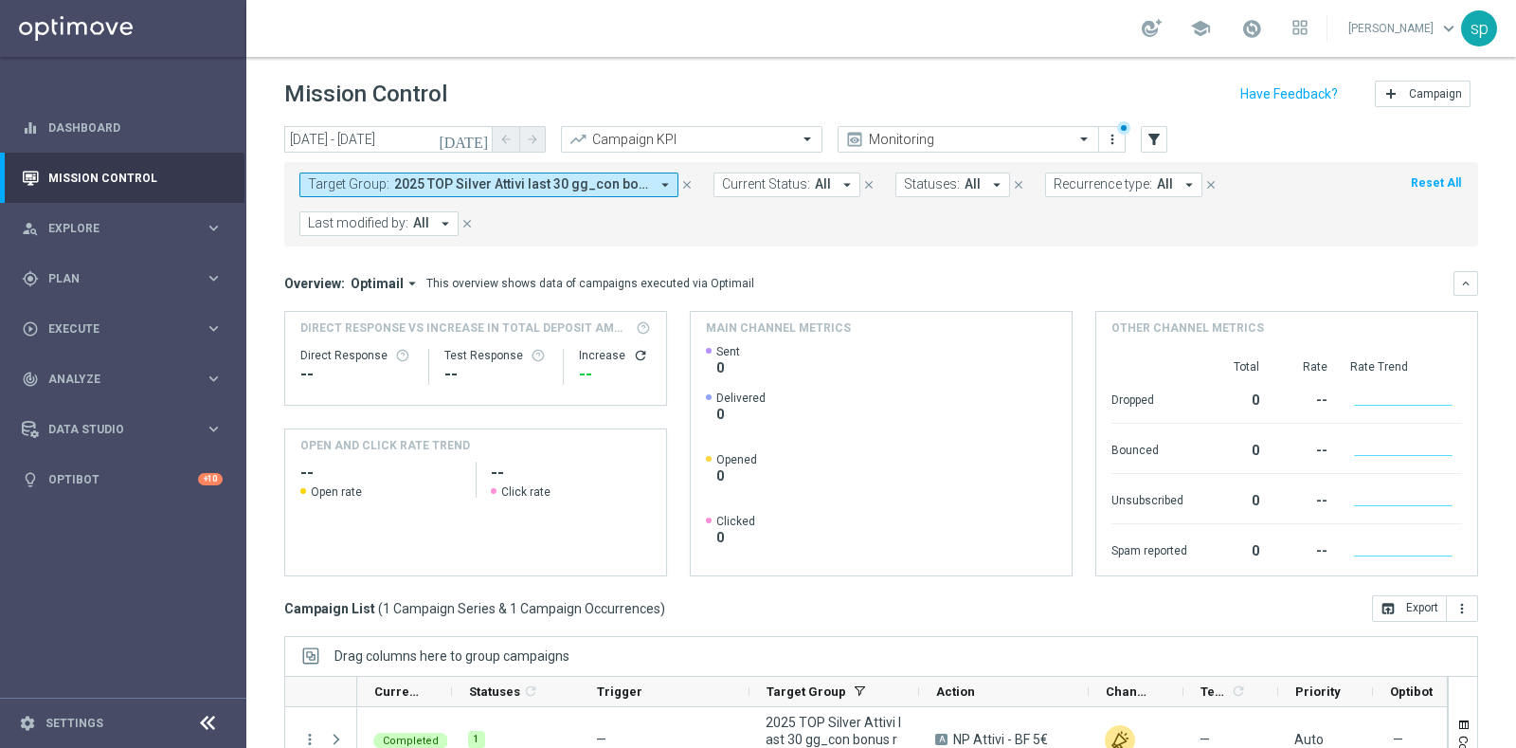
click at [341, 120] on header "Mission Control add Campaign" at bounding box center [881, 91] width 1270 height 69
click at [354, 140] on input "[DATE] - [DATE]" at bounding box center [388, 139] width 208 height 27
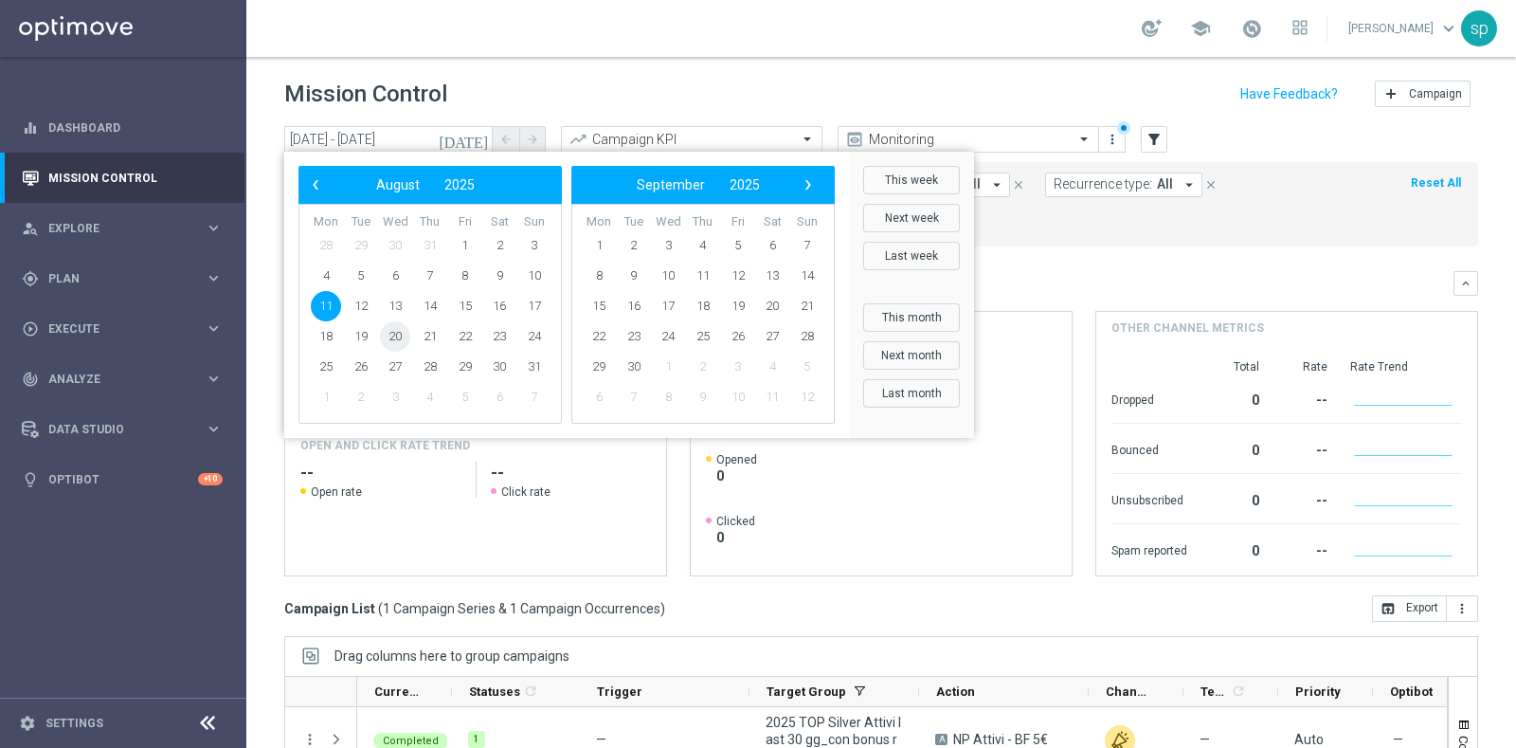
click at [390, 334] on span "20" at bounding box center [395, 336] width 30 height 30
type input "[DATE] - [DATE]"
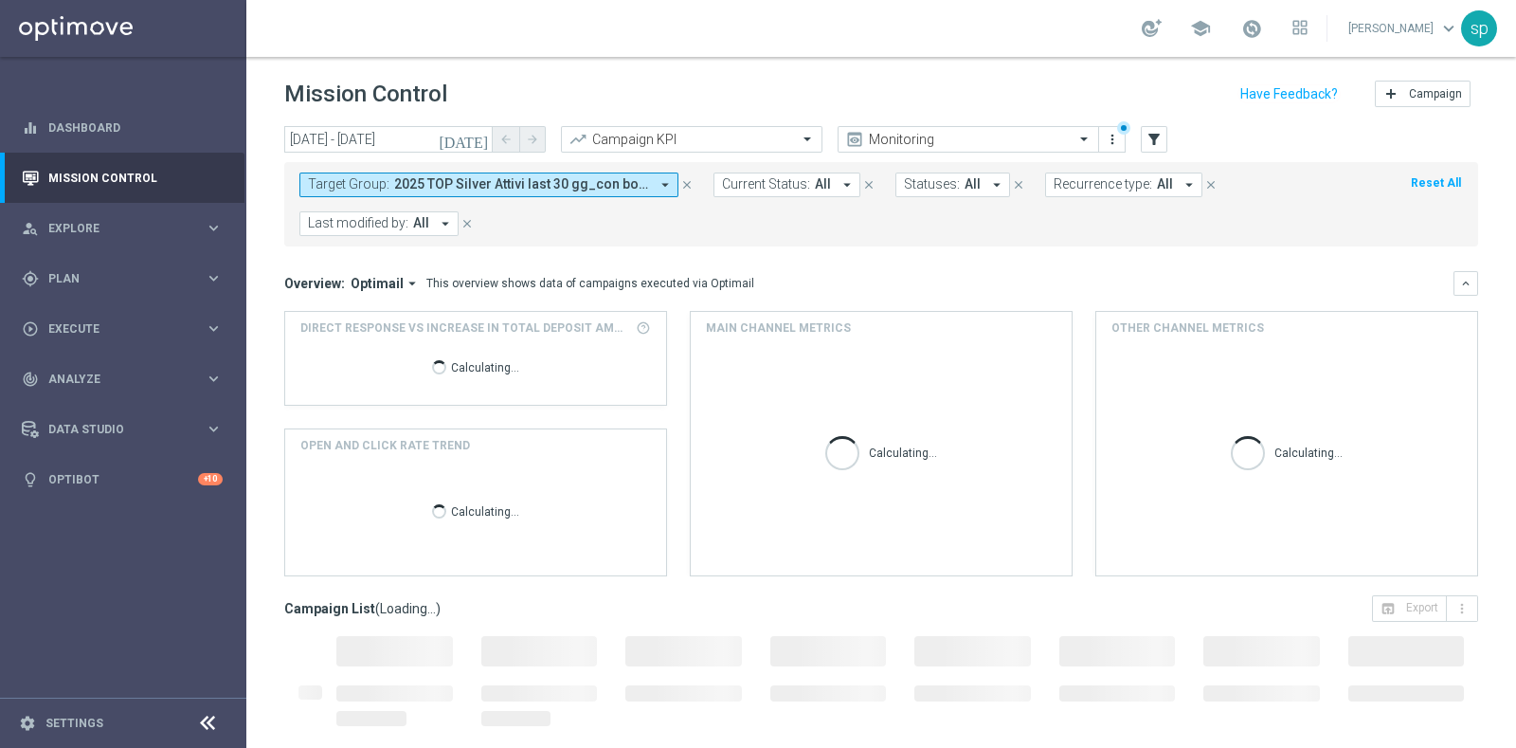
click at [440, 182] on span "2025 TOP Silver Attivi last 30 gg_con bonus ratio 0-20%" at bounding box center [521, 184] width 255 height 16
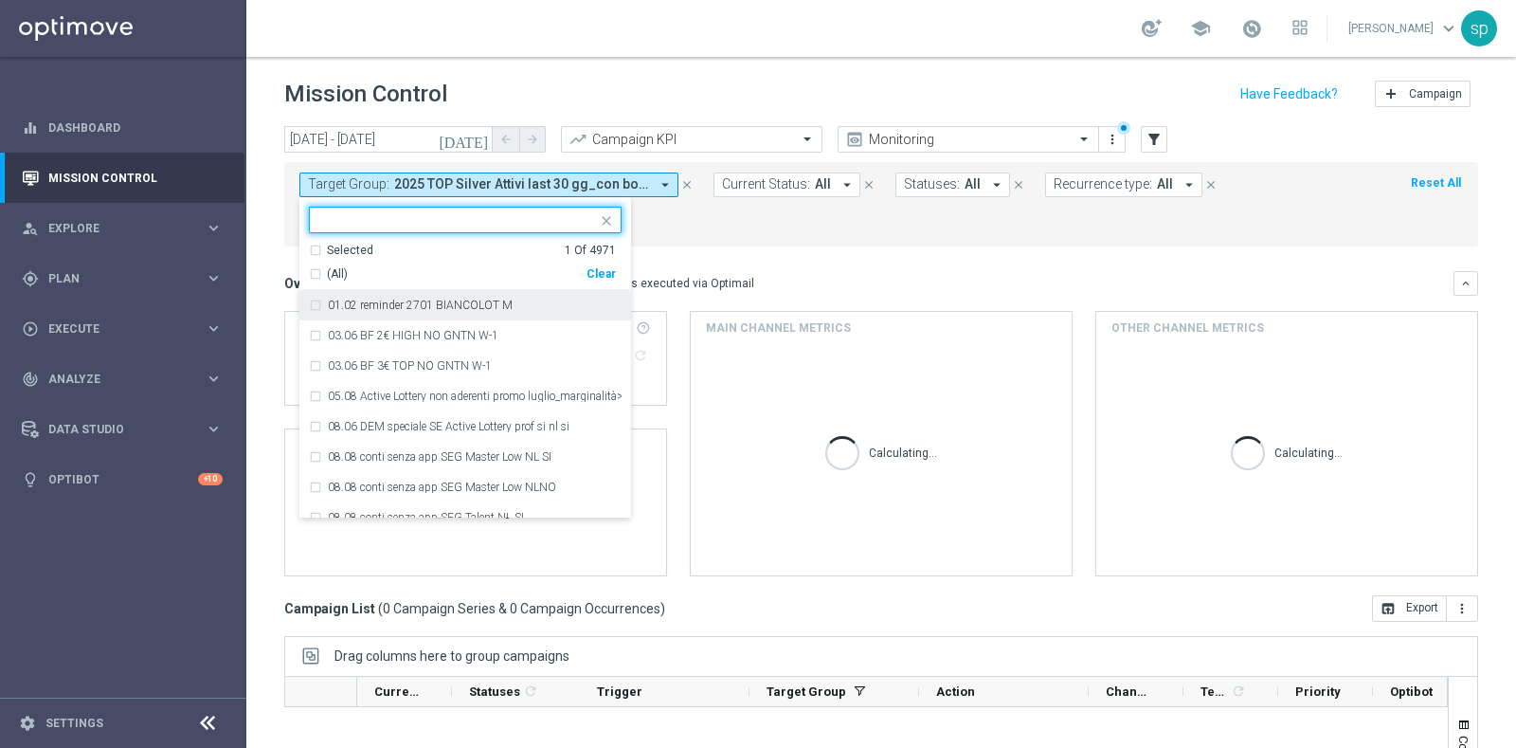
click at [0, 0] on div "Clear" at bounding box center [0, 0] width 0 height 0
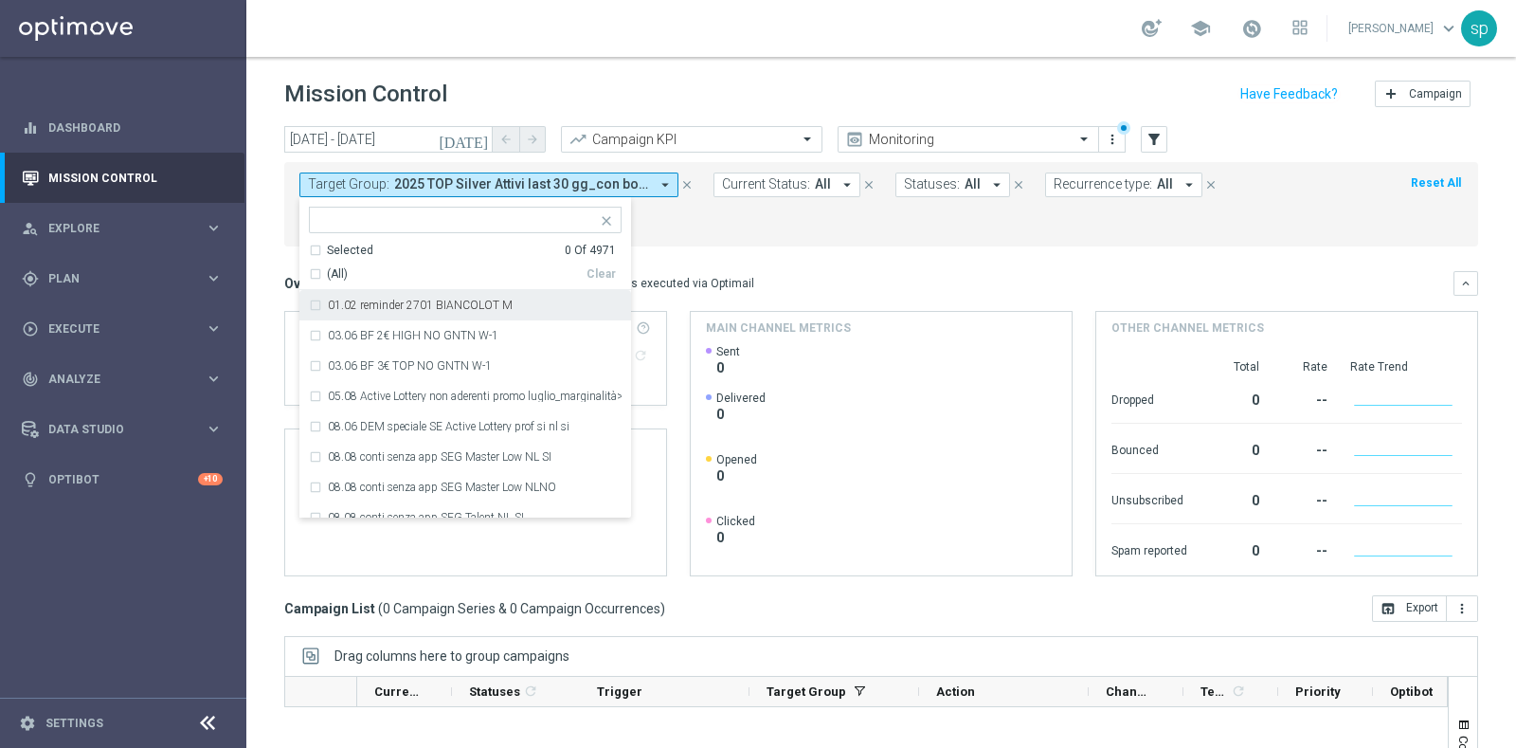
click at [734, 207] on form "Target Group: 2025 TOP Silver Attivi last 30 gg_con bonus ratio 0-20% arrow_dro…" at bounding box center [838, 203] width 1079 height 63
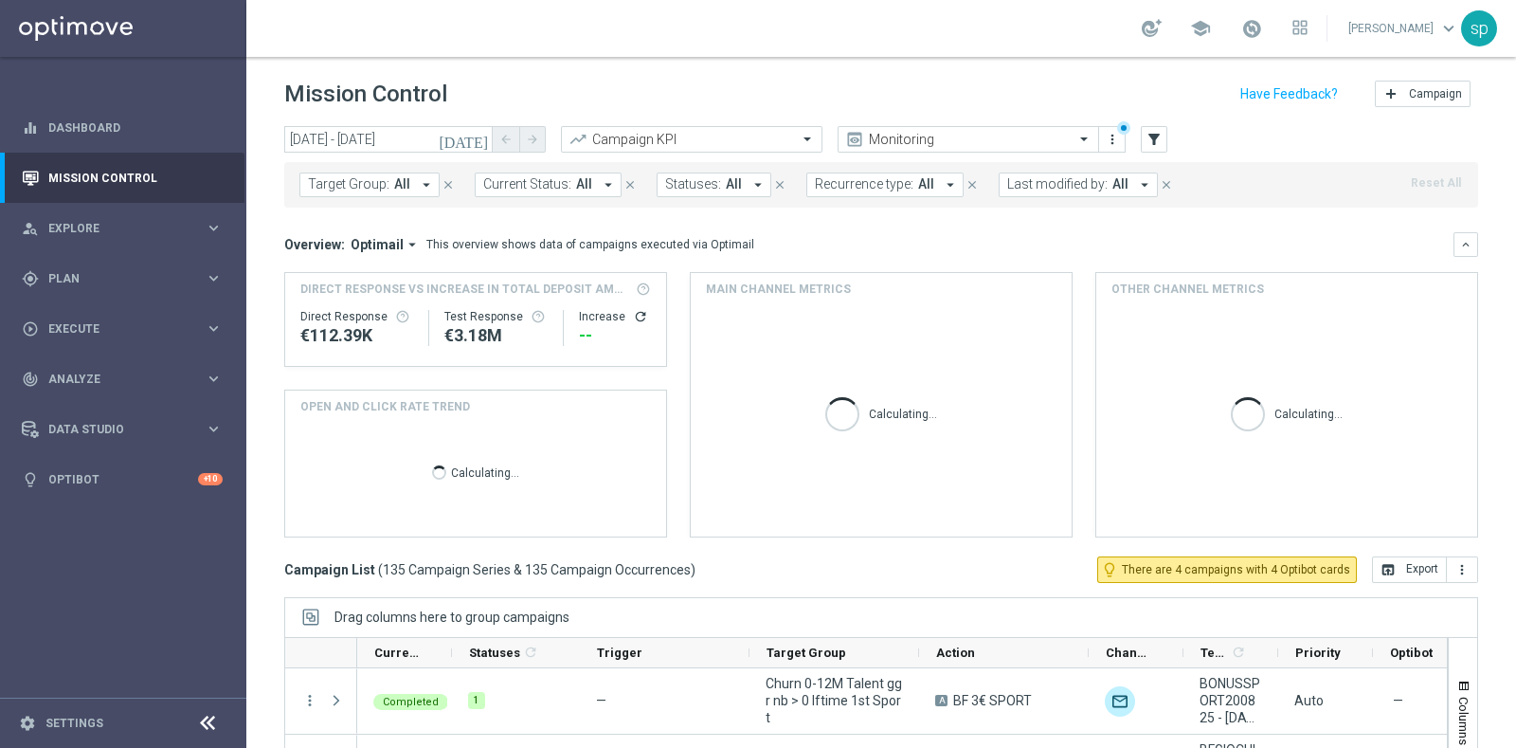
click at [521, 170] on div "Target Group: All arrow_drop_down close Current Status: All arrow_drop_down clo…" at bounding box center [881, 184] width 1194 height 45
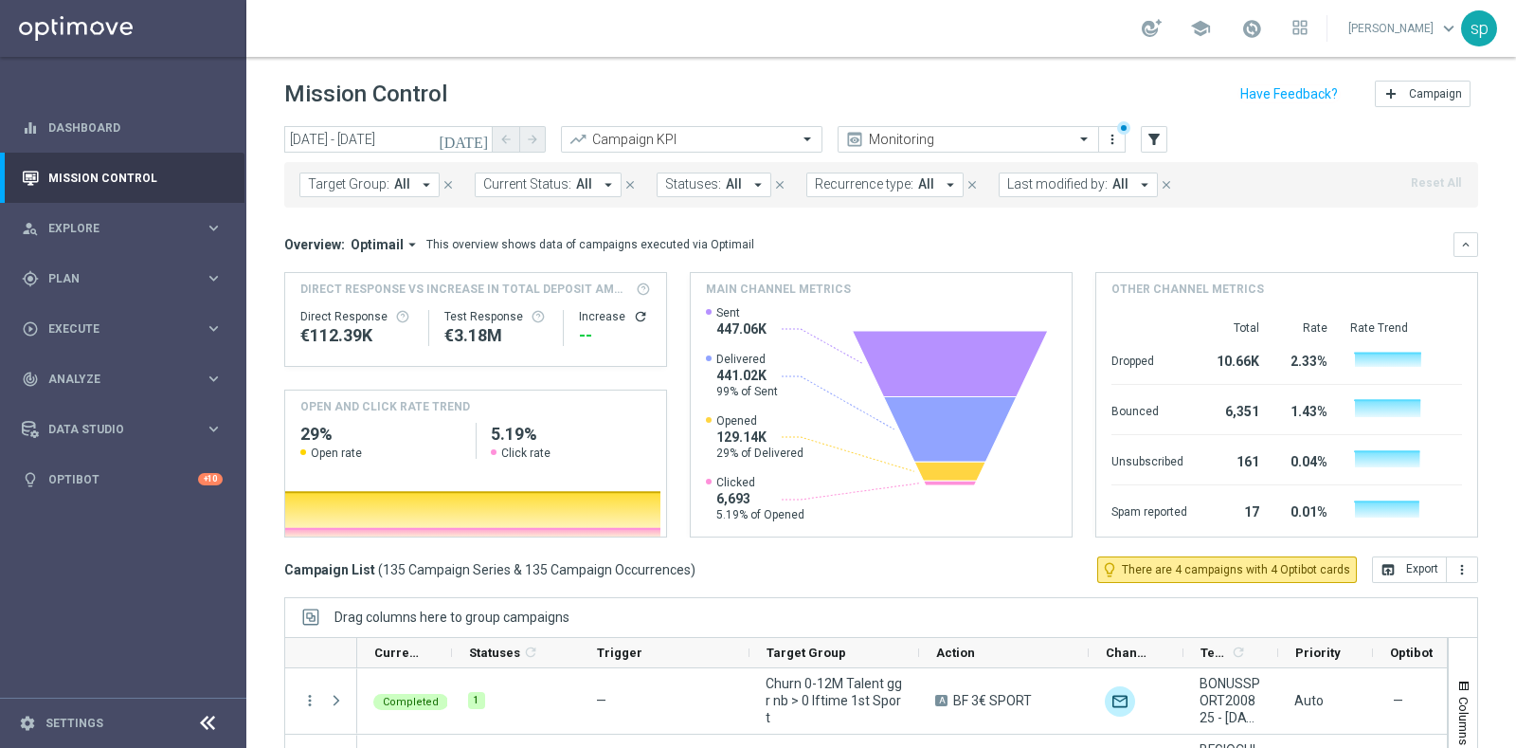
click at [362, 183] on span "Target Group:" at bounding box center [348, 184] width 81 height 16
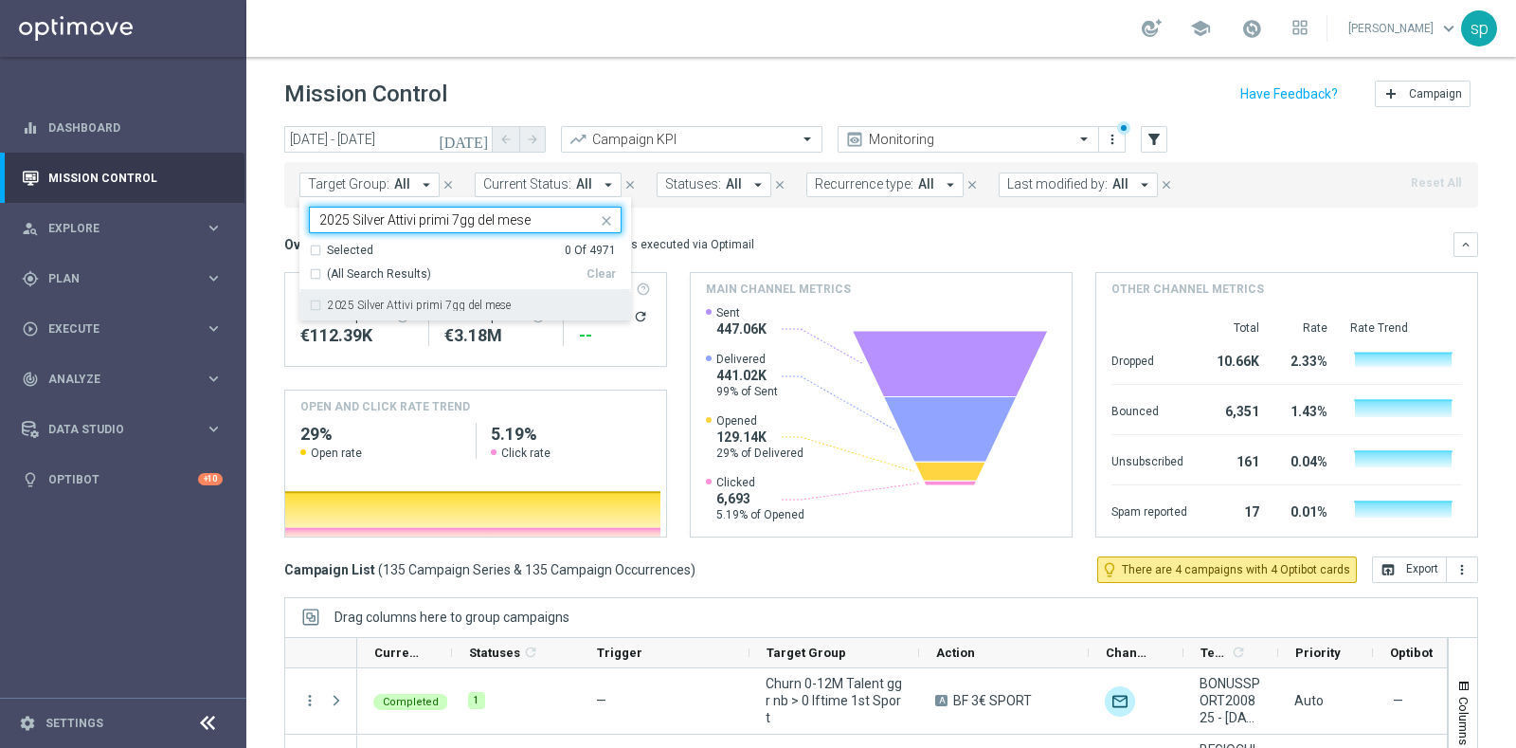
click at [450, 300] on label "2025 Silver Attivi primi 7gg del mese" at bounding box center [419, 304] width 183 height 11
type input "2025 Silver Attivi primi 7gg del mese"
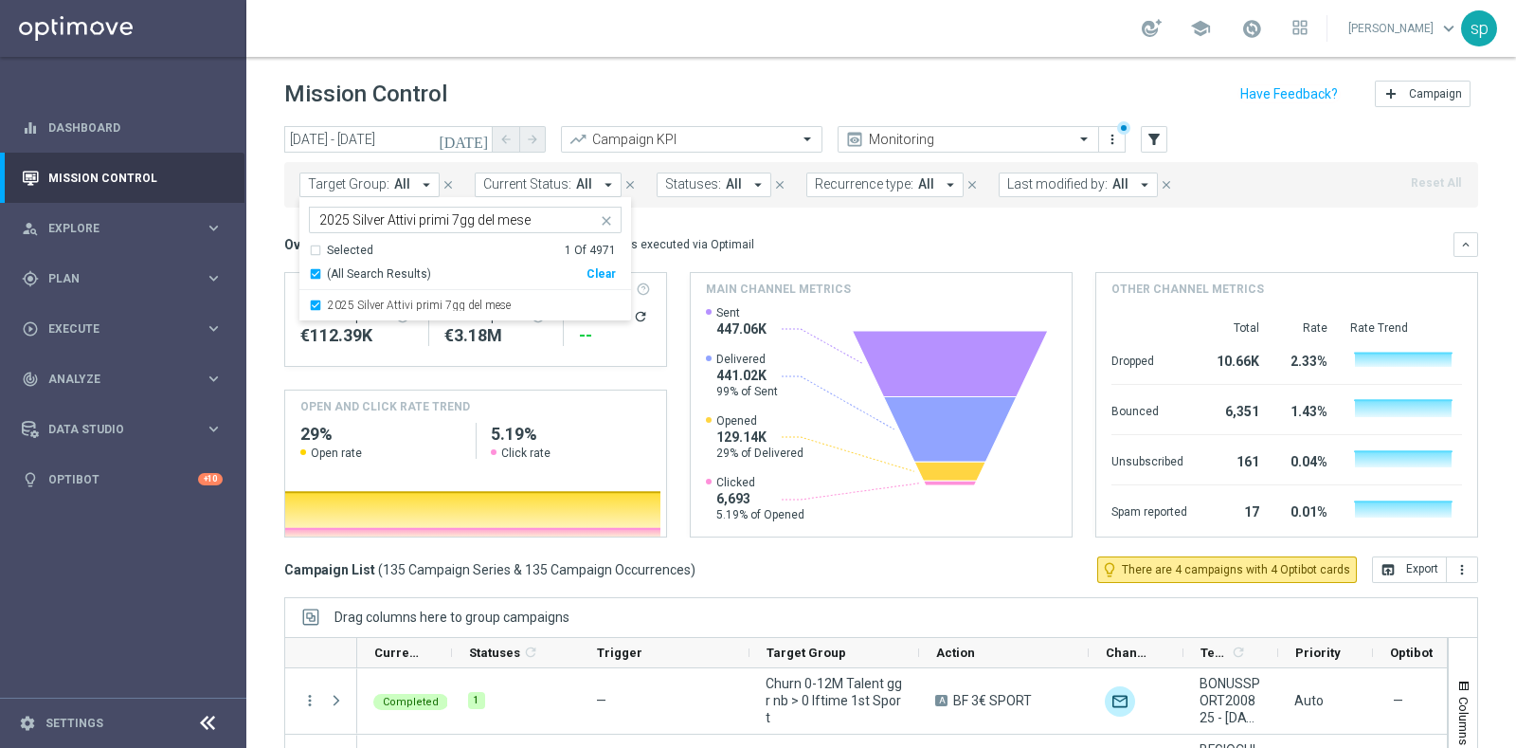
click at [774, 211] on mini-dashboard "Overview: Optimail arrow_drop_down This overview shows data of campaigns execut…" at bounding box center [881, 381] width 1194 height 349
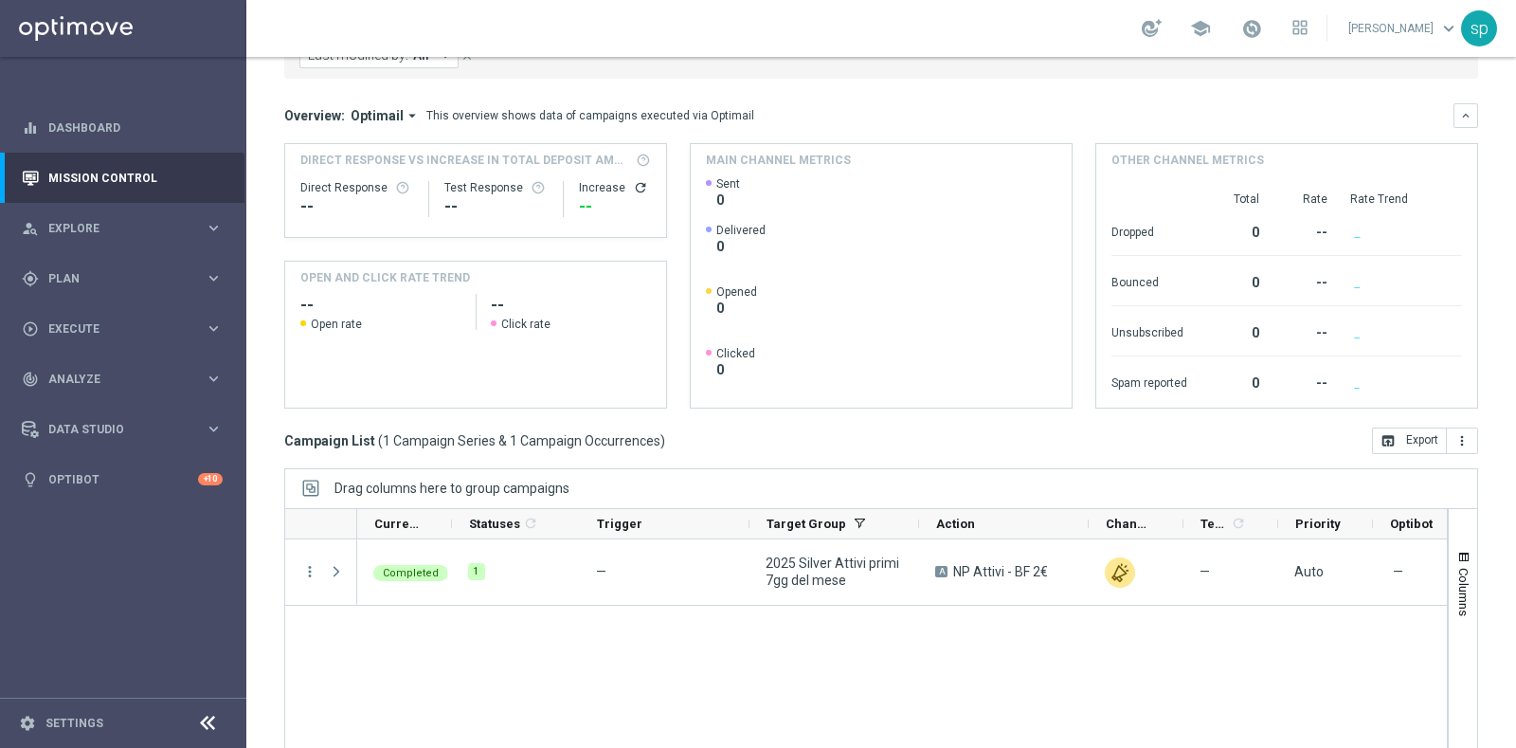
scroll to position [169, 0]
